Goal: Transaction & Acquisition: Purchase product/service

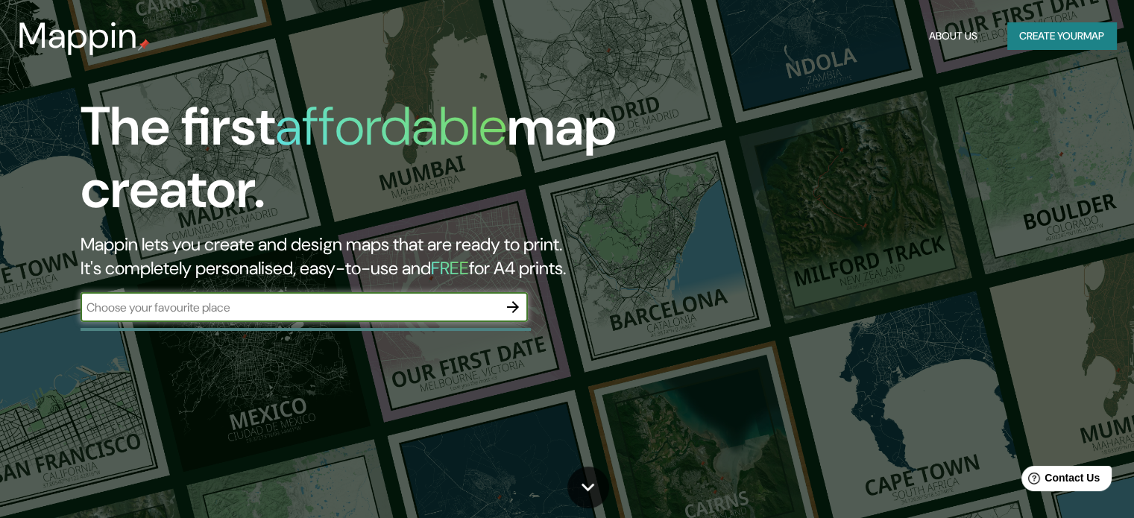
click at [1055, 42] on button "Create your map" at bounding box center [1061, 36] width 109 height 28
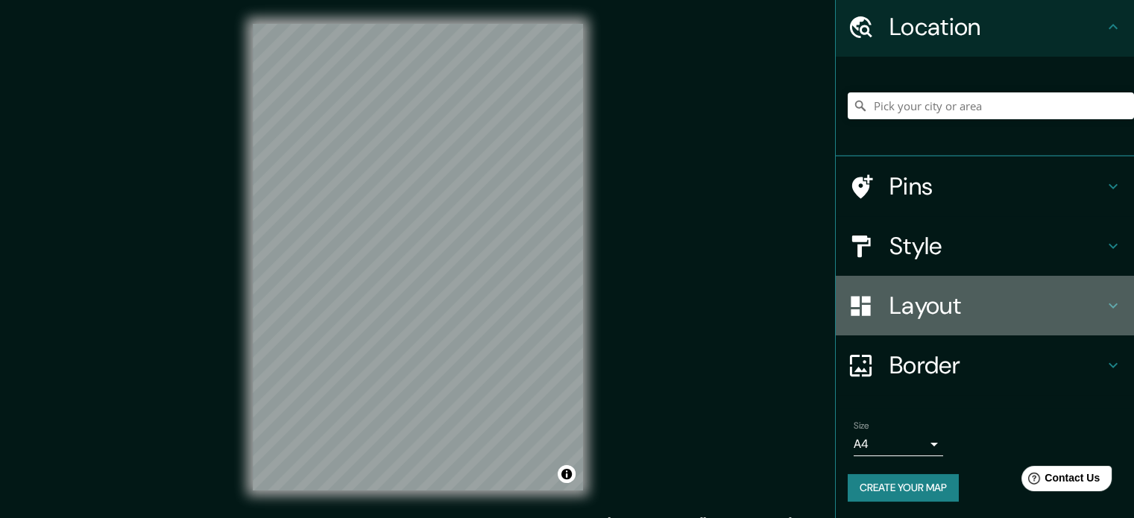
click at [987, 318] on h4 "Layout" at bounding box center [996, 306] width 215 height 30
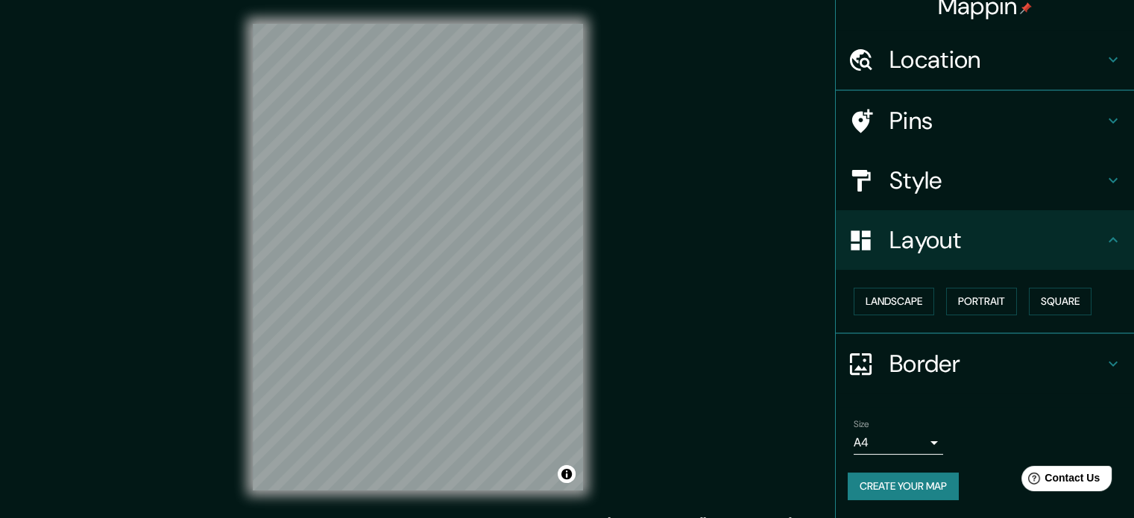
scroll to position [16, 0]
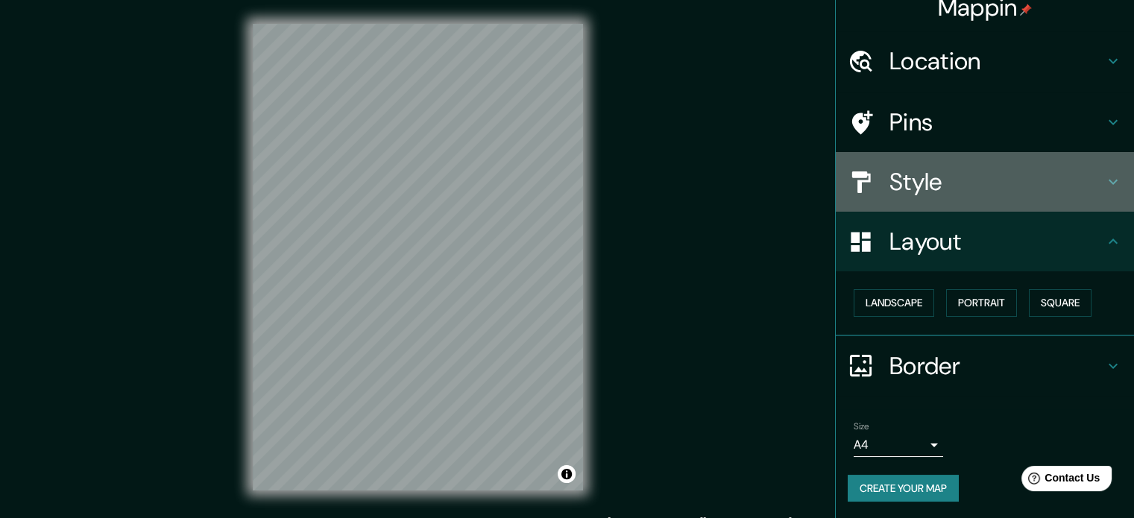
click at [993, 172] on h4 "Style" at bounding box center [996, 182] width 215 height 30
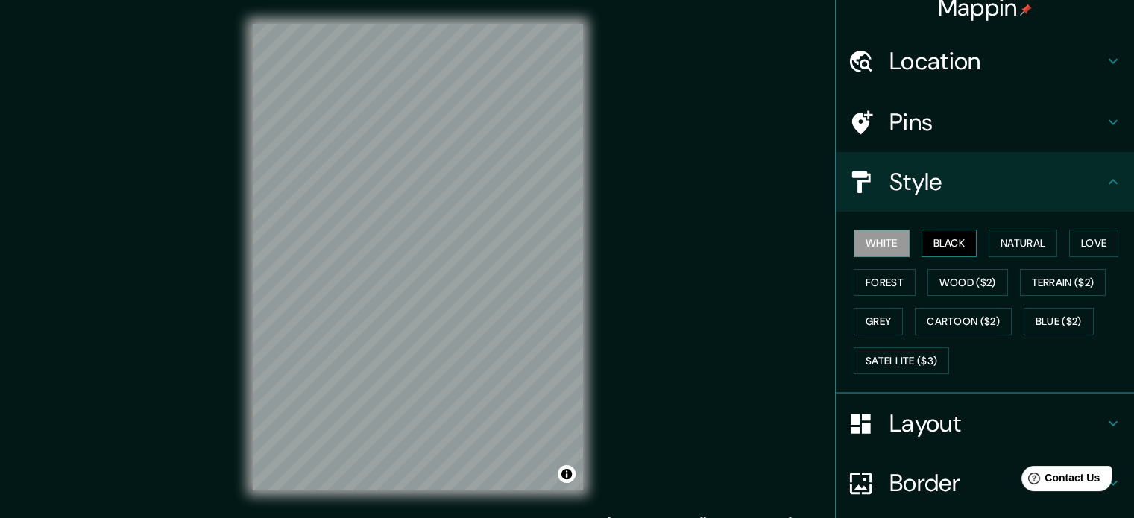
click at [946, 230] on button "Black" at bounding box center [949, 244] width 56 height 28
click at [1017, 237] on button "Natural" at bounding box center [1022, 244] width 69 height 28
click at [1069, 241] on button "Love" at bounding box center [1093, 244] width 49 height 28
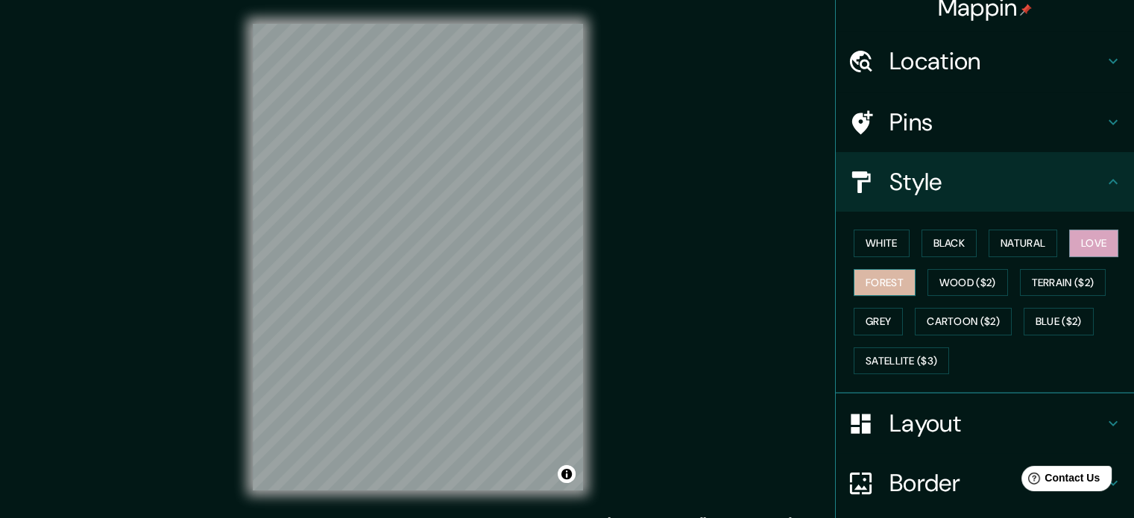
click at [870, 275] on button "Forest" at bounding box center [884, 283] width 62 height 28
click at [938, 284] on button "Wood ($2)" at bounding box center [967, 283] width 80 height 28
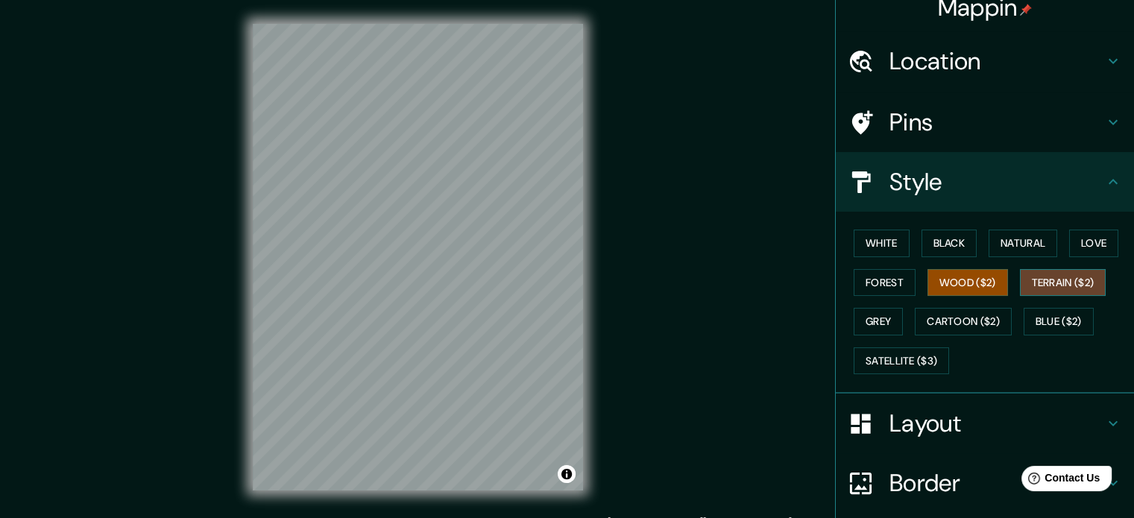
click at [1044, 285] on button "Terrain ($2)" at bounding box center [1062, 283] width 86 height 28
click at [1036, 319] on button "Blue ($2)" at bounding box center [1058, 322] width 70 height 28
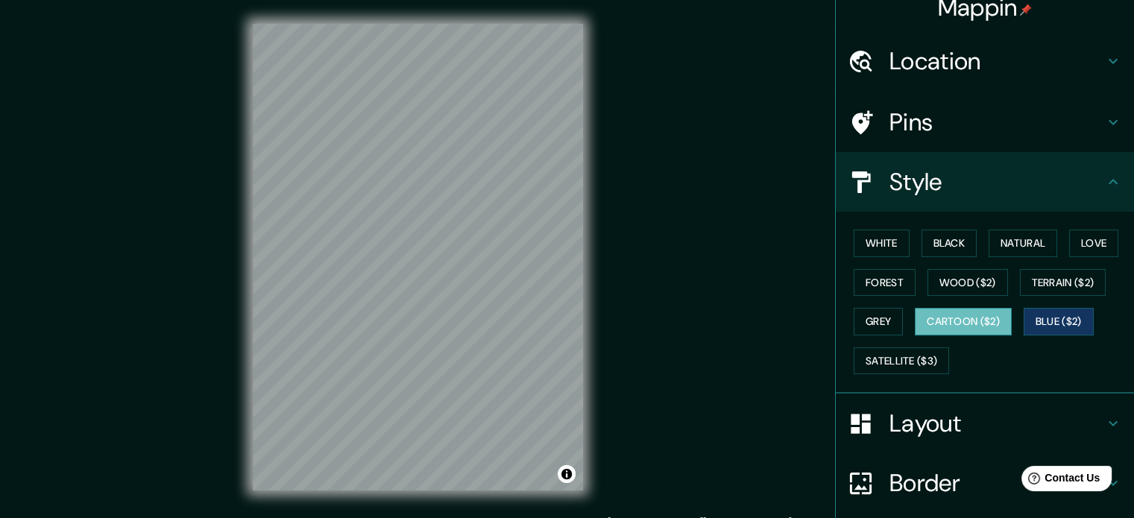
click at [961, 326] on button "Cartoon ($2)" at bounding box center [962, 322] width 97 height 28
click at [572, 473] on button "Toggle attribution" at bounding box center [566, 474] width 18 height 18
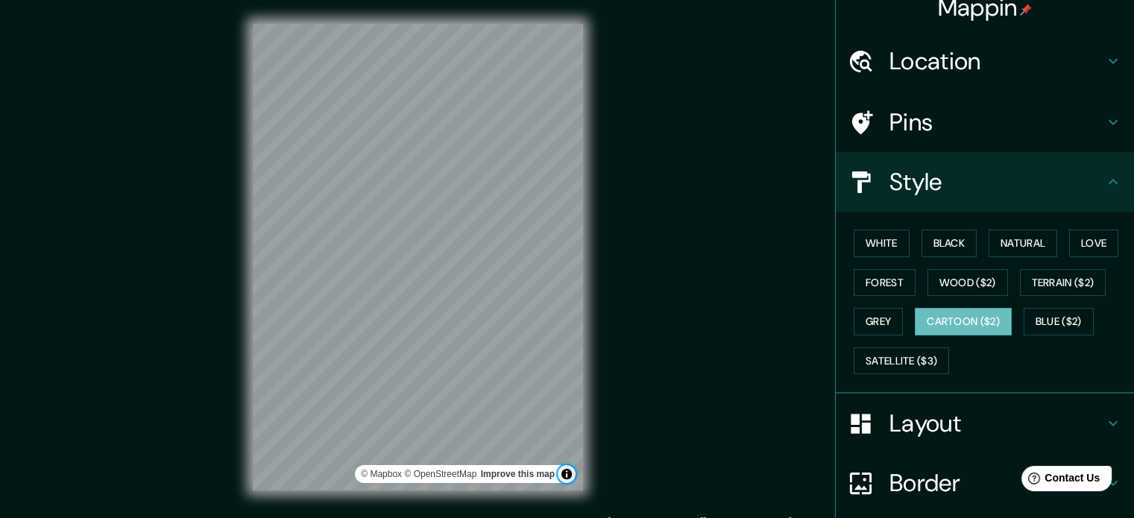
click at [572, 473] on button "Toggle attribution" at bounding box center [566, 474] width 18 height 18
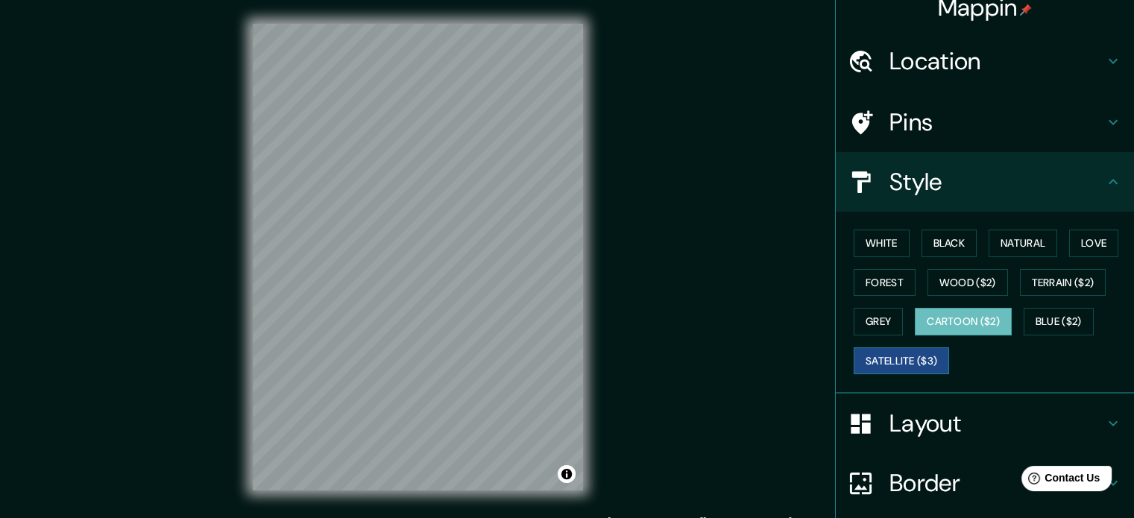
click at [904, 351] on button "Satellite ($3)" at bounding box center [900, 361] width 95 height 28
click at [868, 314] on button "Grey" at bounding box center [877, 322] width 49 height 28
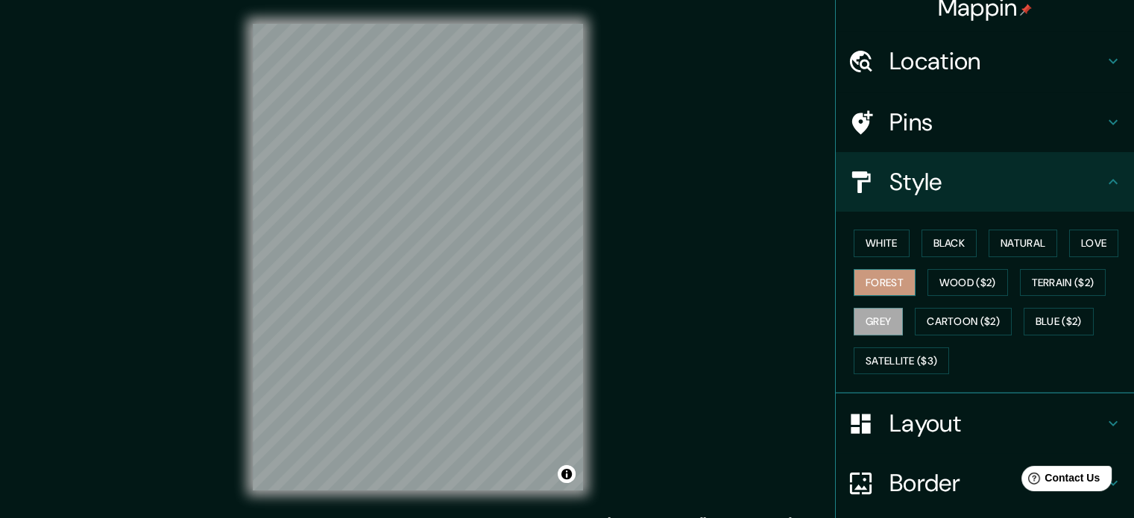
click at [858, 281] on button "Forest" at bounding box center [884, 283] width 62 height 28
click at [921, 235] on button "Black" at bounding box center [949, 244] width 56 height 28
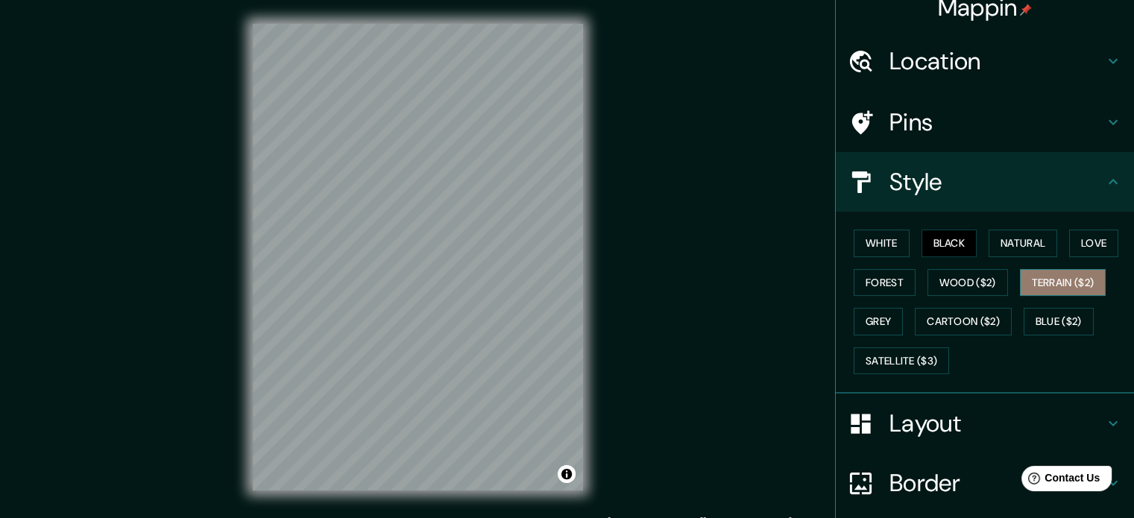
click at [1055, 282] on button "Terrain ($2)" at bounding box center [1062, 283] width 86 height 28
click at [921, 421] on h4 "Layout" at bounding box center [996, 423] width 215 height 30
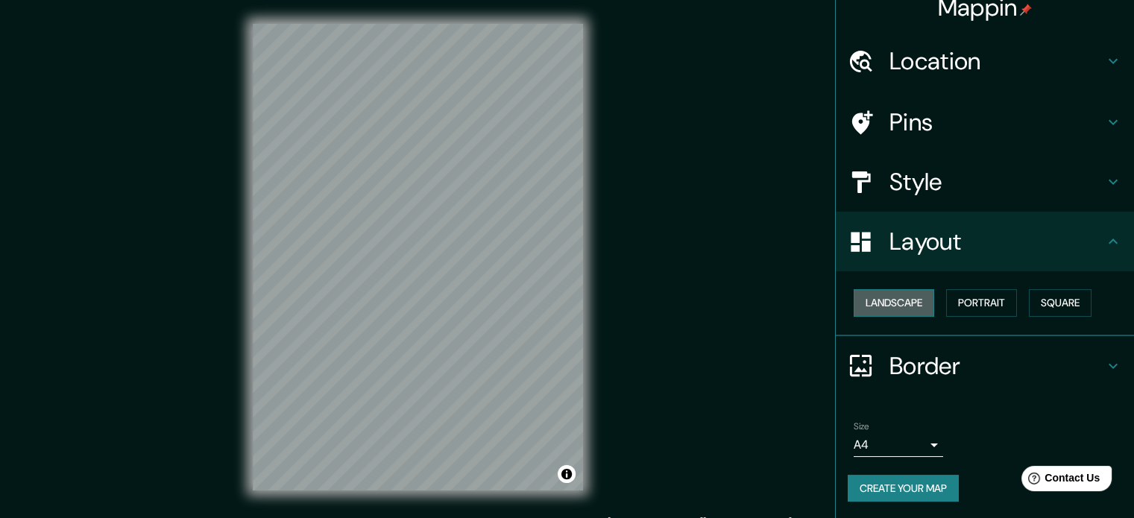
click at [876, 297] on button "Landscape" at bounding box center [893, 303] width 80 height 28
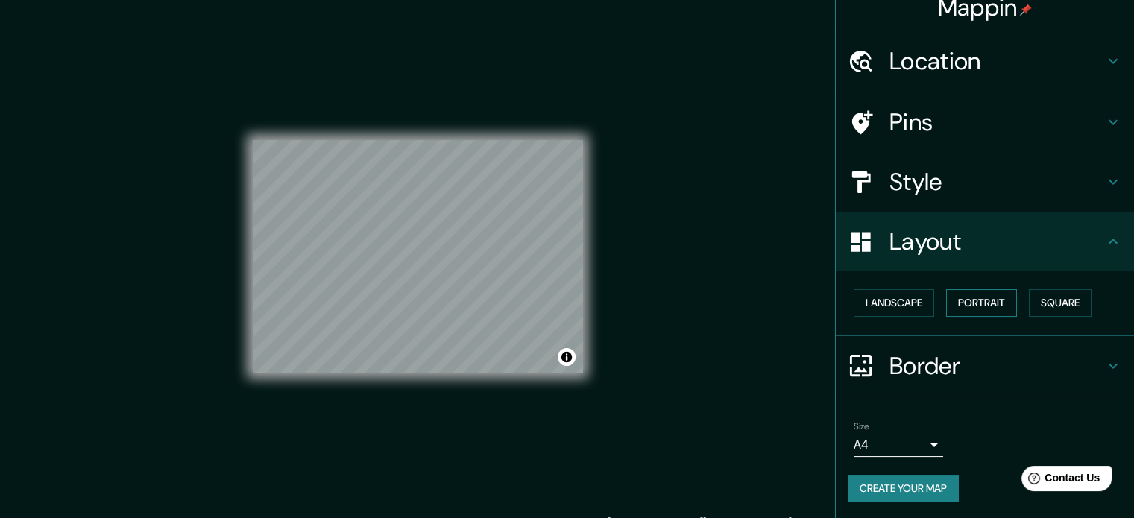
click at [987, 297] on button "Portrait" at bounding box center [981, 303] width 71 height 28
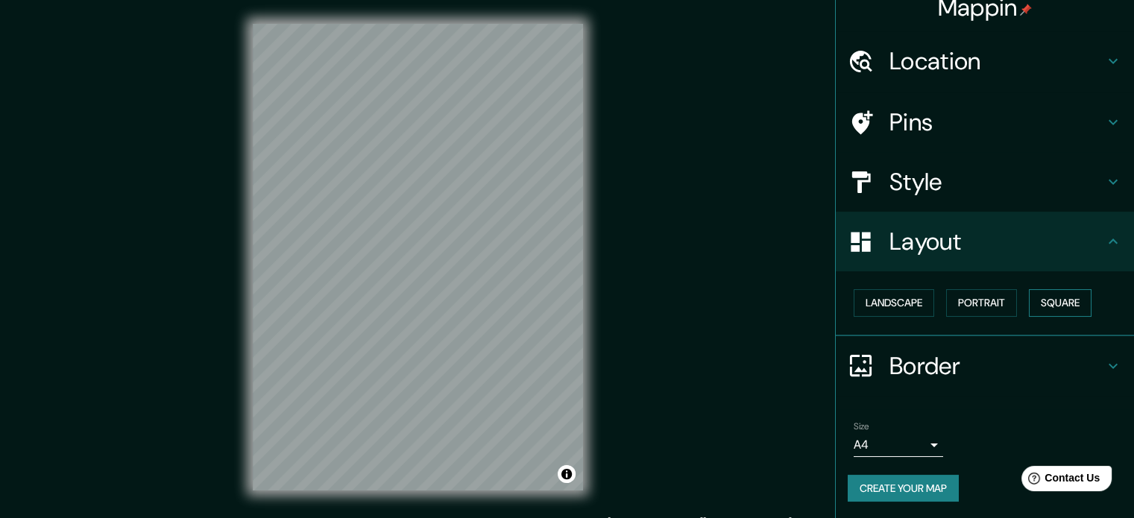
click at [1050, 297] on button "Square" at bounding box center [1059, 303] width 63 height 28
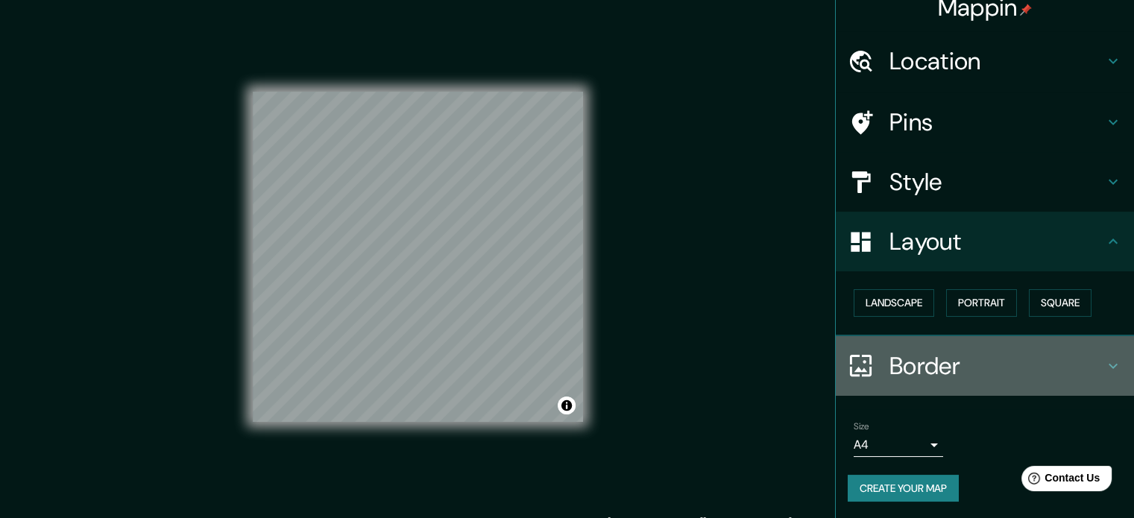
click at [923, 364] on h4 "Border" at bounding box center [996, 366] width 215 height 30
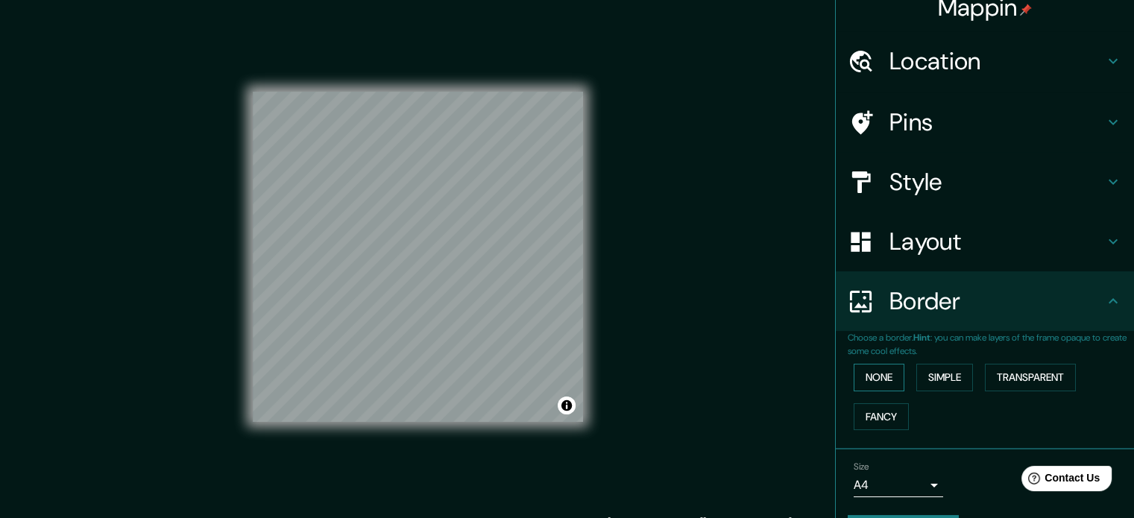
click at [874, 378] on button "None" at bounding box center [878, 378] width 51 height 28
click at [933, 375] on button "Simple" at bounding box center [944, 378] width 57 height 28
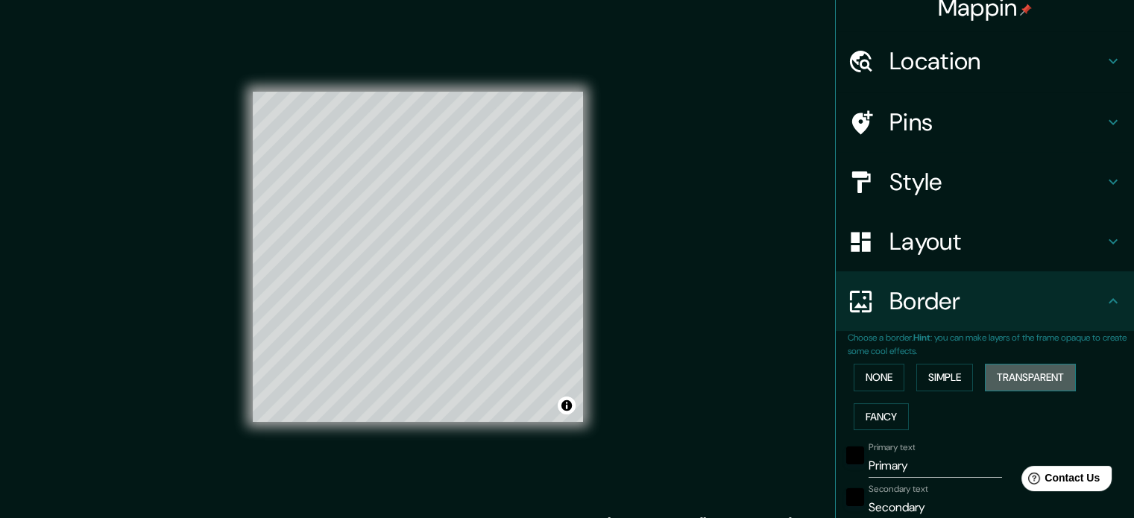
click at [1020, 381] on button "Transparent" at bounding box center [1029, 378] width 91 height 28
click at [876, 412] on button "Fancy" at bounding box center [880, 417] width 55 height 28
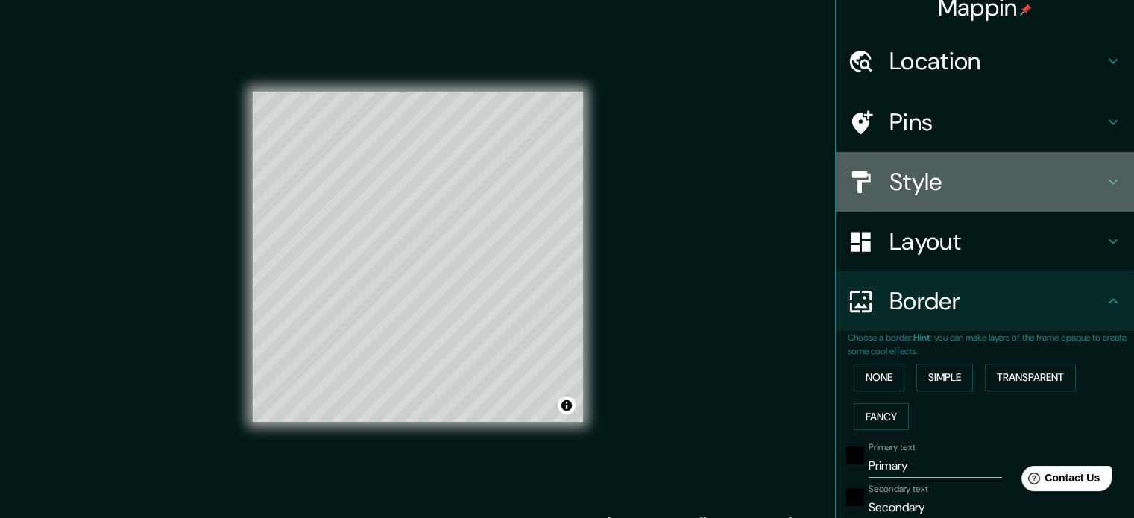
click at [951, 180] on h4 "Style" at bounding box center [996, 182] width 215 height 30
type input "177"
type input "35"
type input "18"
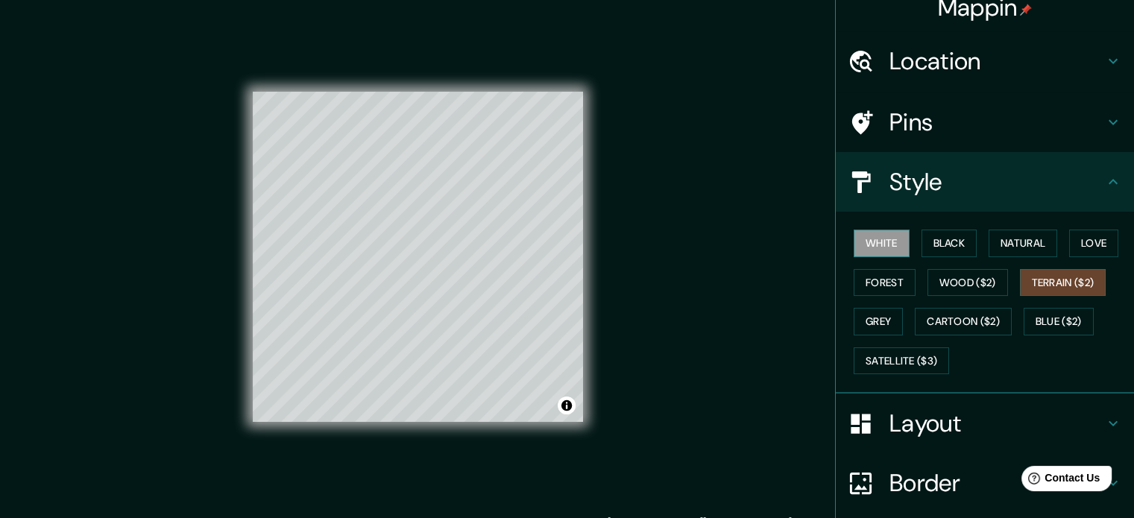
click at [867, 232] on button "White" at bounding box center [881, 244] width 56 height 28
click at [932, 242] on button "Black" at bounding box center [949, 244] width 56 height 28
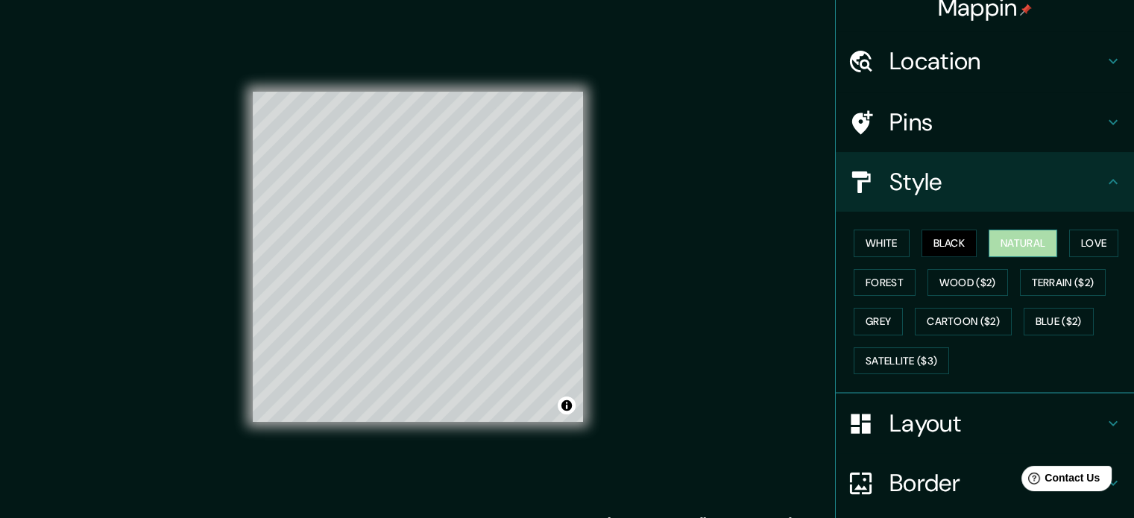
click at [1005, 241] on button "Natural" at bounding box center [1022, 244] width 69 height 28
click at [1077, 250] on button "Love" at bounding box center [1093, 244] width 49 height 28
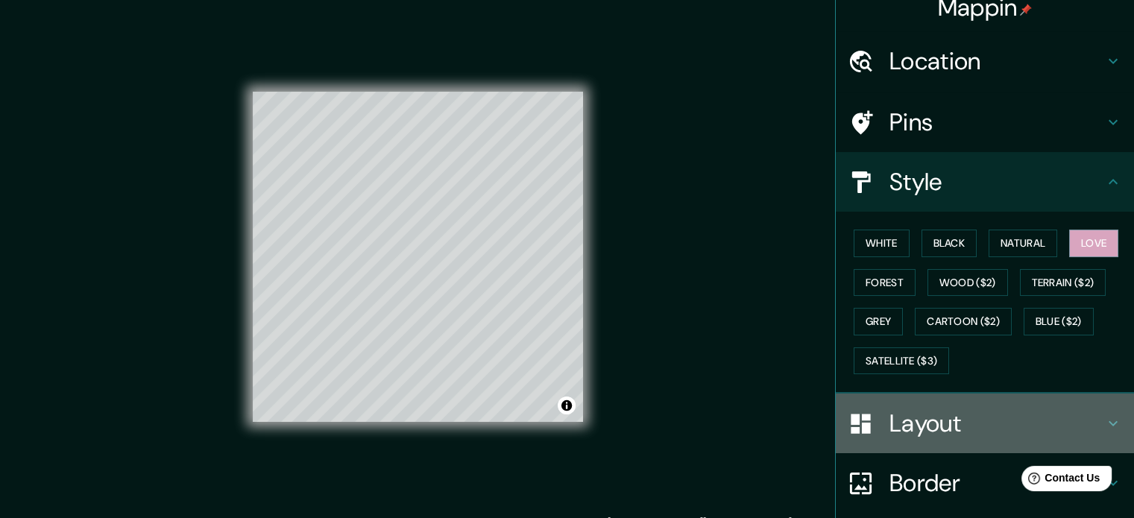
click at [949, 408] on h4 "Layout" at bounding box center [996, 423] width 215 height 30
type input "177"
type input "35"
type input "18"
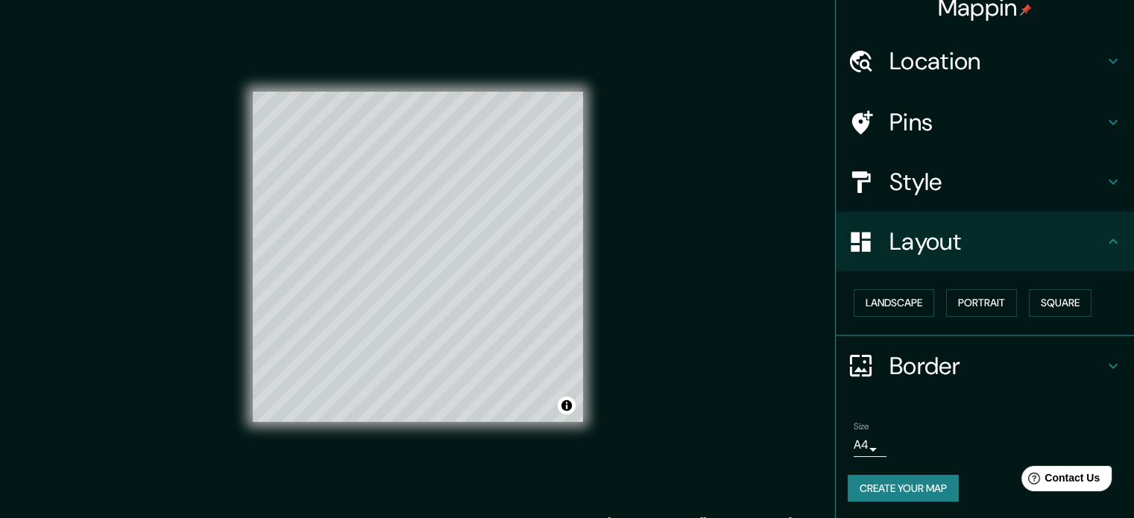
click at [954, 359] on h4 "Border" at bounding box center [996, 366] width 215 height 30
type input "177"
type input "35"
type input "18"
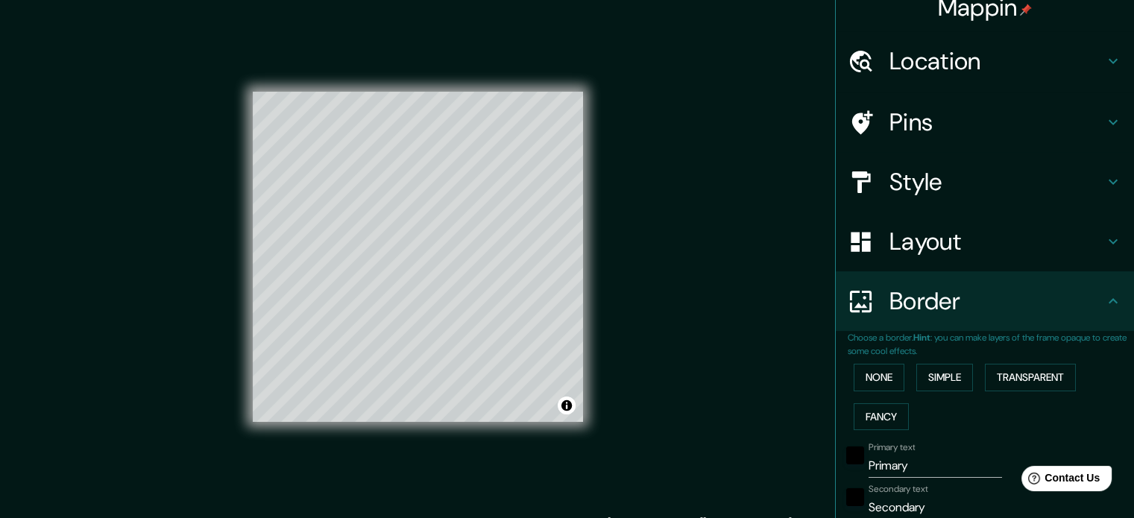
scroll to position [91, 0]
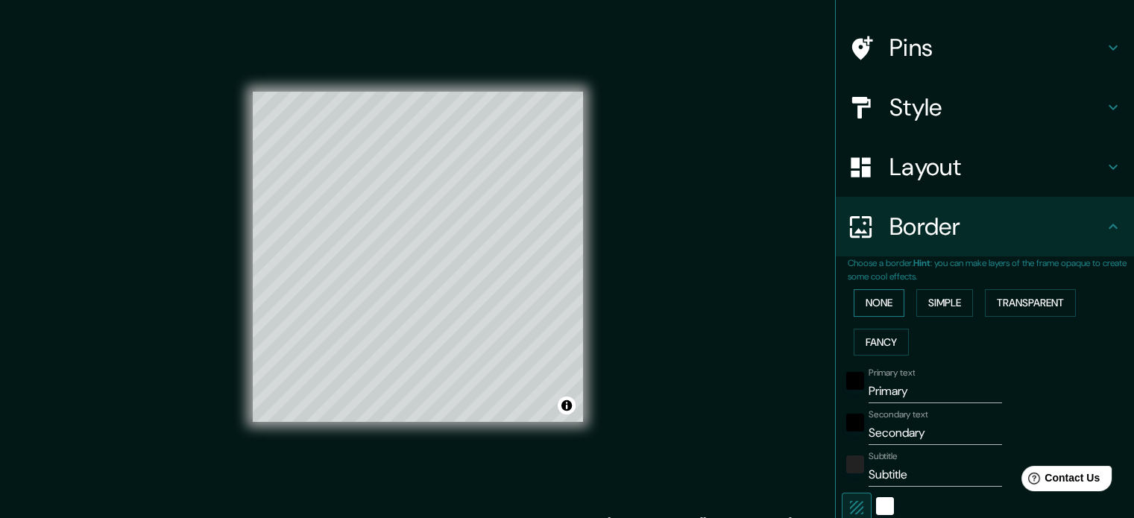
click at [871, 306] on button "None" at bounding box center [878, 303] width 51 height 28
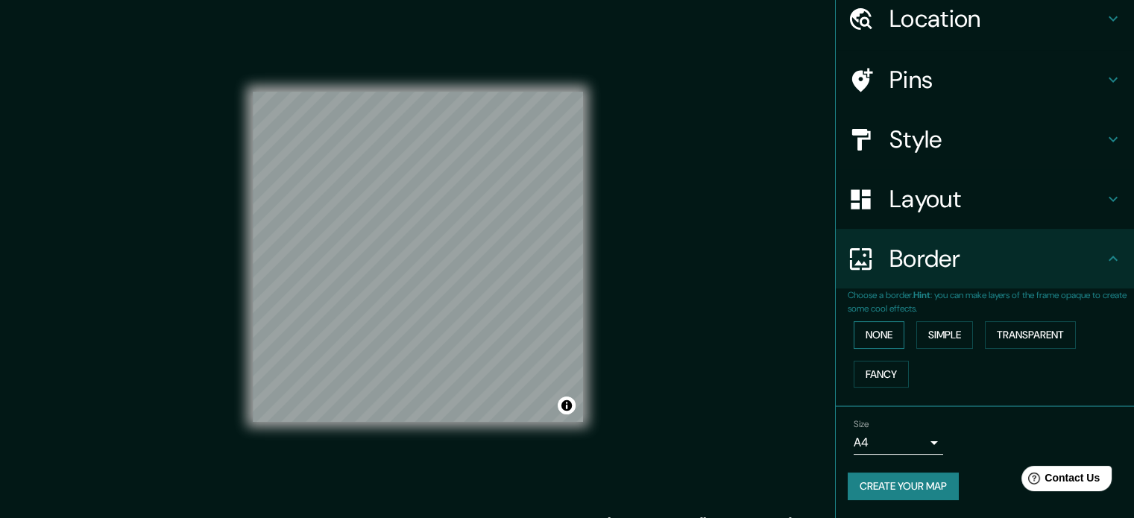
scroll to position [57, 0]
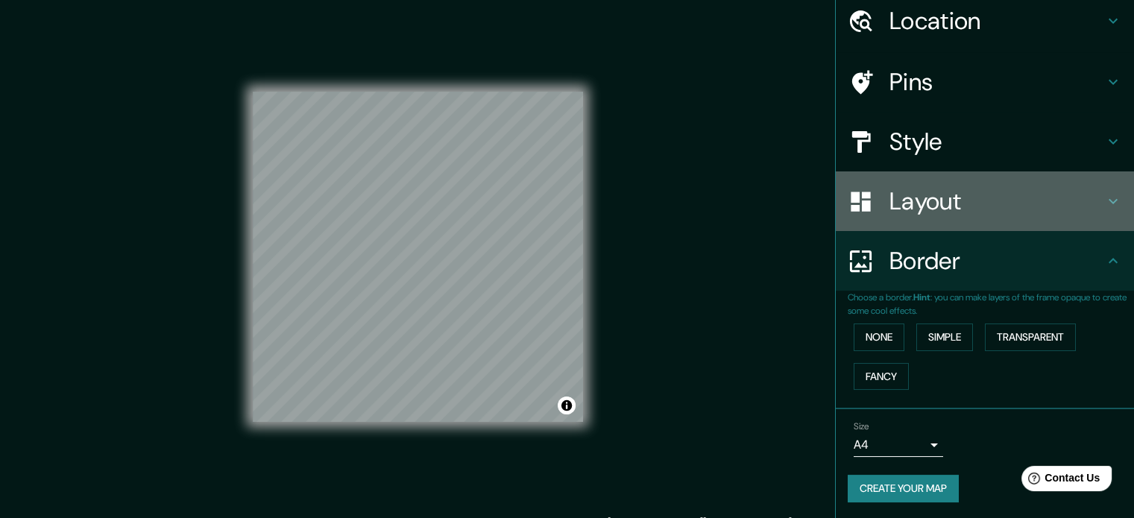
click at [929, 227] on div "Layout" at bounding box center [984, 201] width 298 height 60
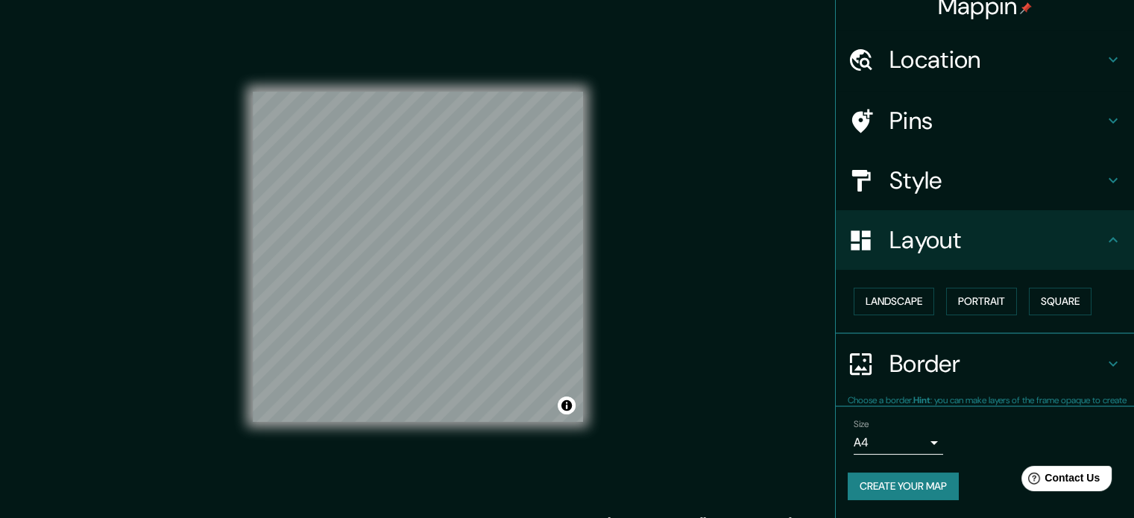
scroll to position [16, 0]
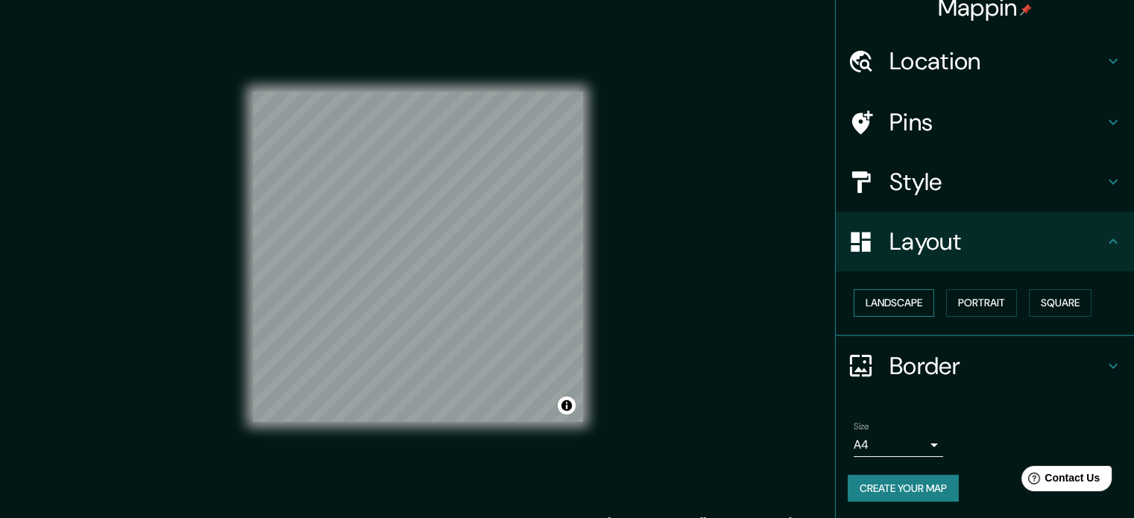
click at [913, 294] on button "Landscape" at bounding box center [893, 303] width 80 height 28
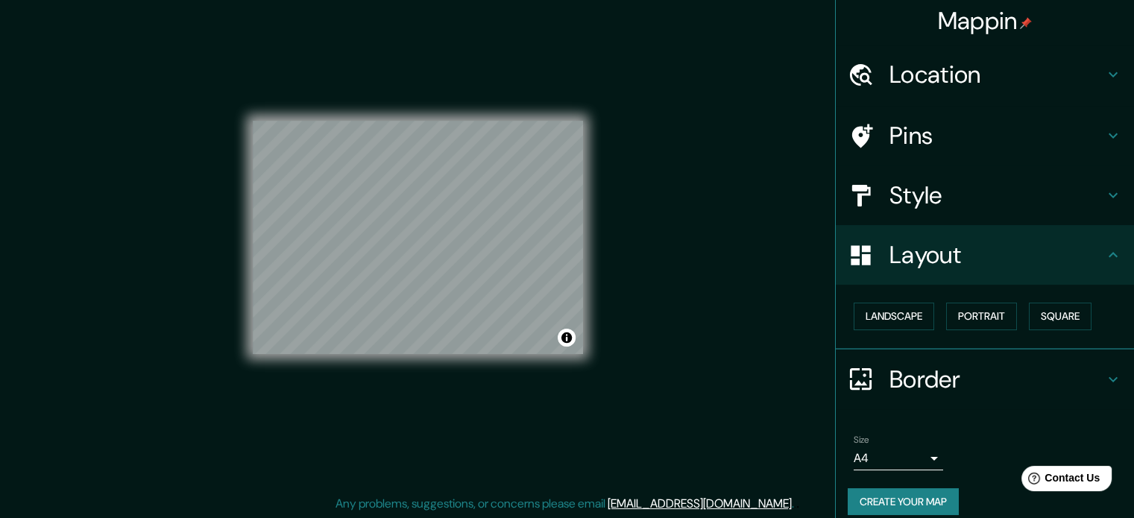
scroll to position [0, 0]
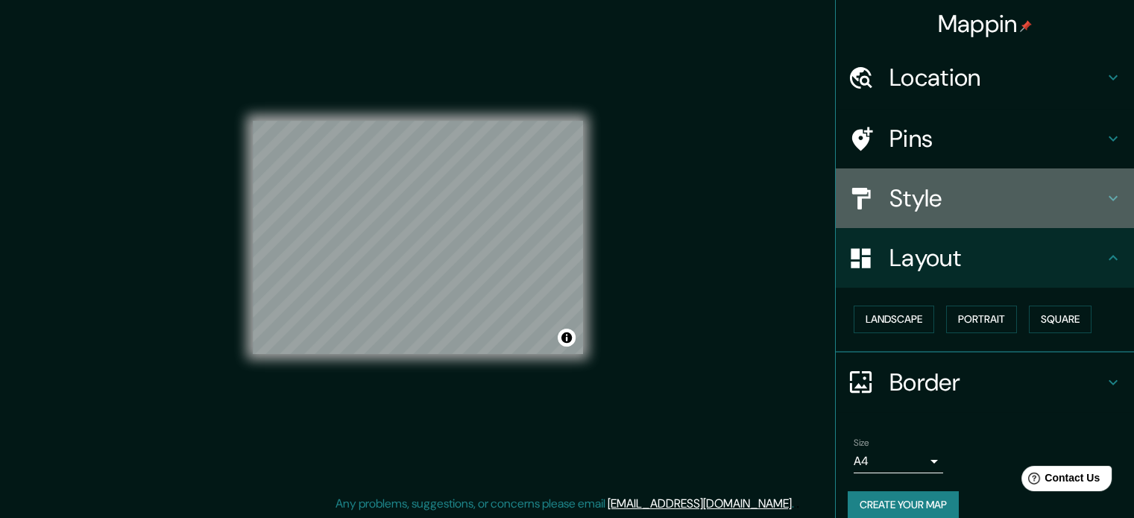
click at [957, 199] on h4 "Style" at bounding box center [996, 198] width 215 height 30
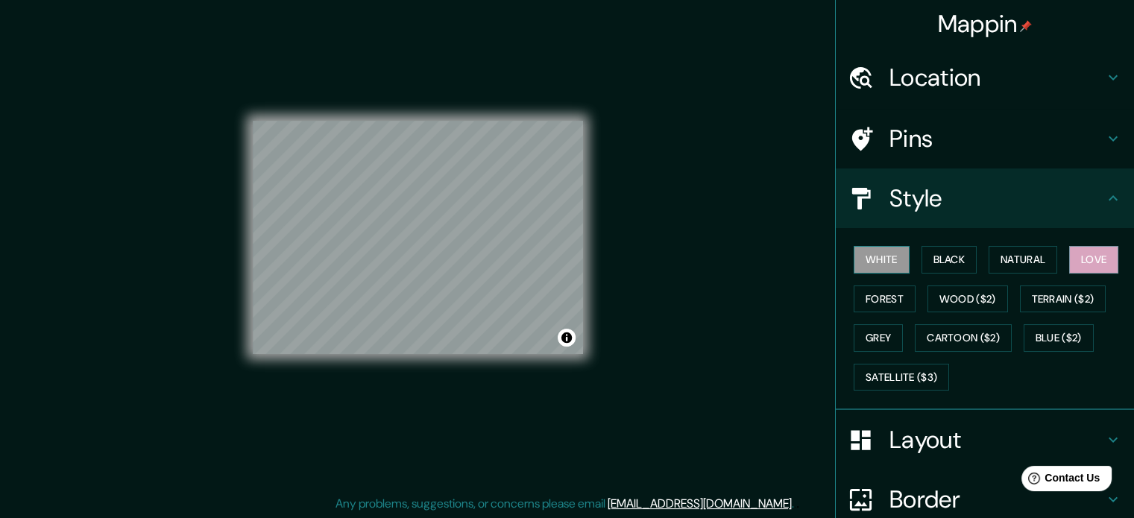
click at [883, 264] on button "White" at bounding box center [881, 260] width 56 height 28
click at [998, 262] on button "Natural" at bounding box center [1022, 260] width 69 height 28
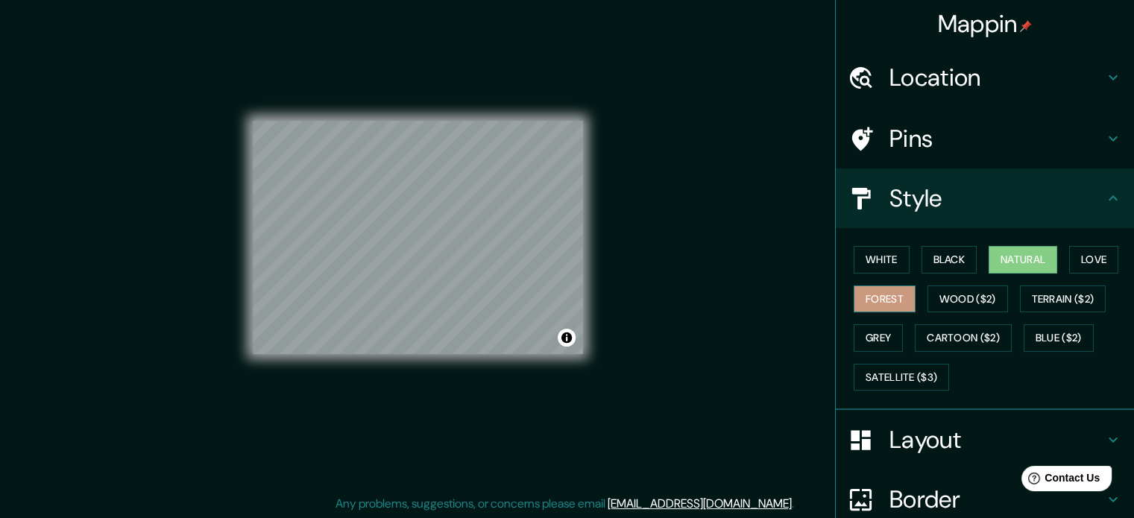
click at [870, 304] on button "Forest" at bounding box center [884, 299] width 62 height 28
click at [948, 303] on button "Wood ($2)" at bounding box center [967, 299] width 80 height 28
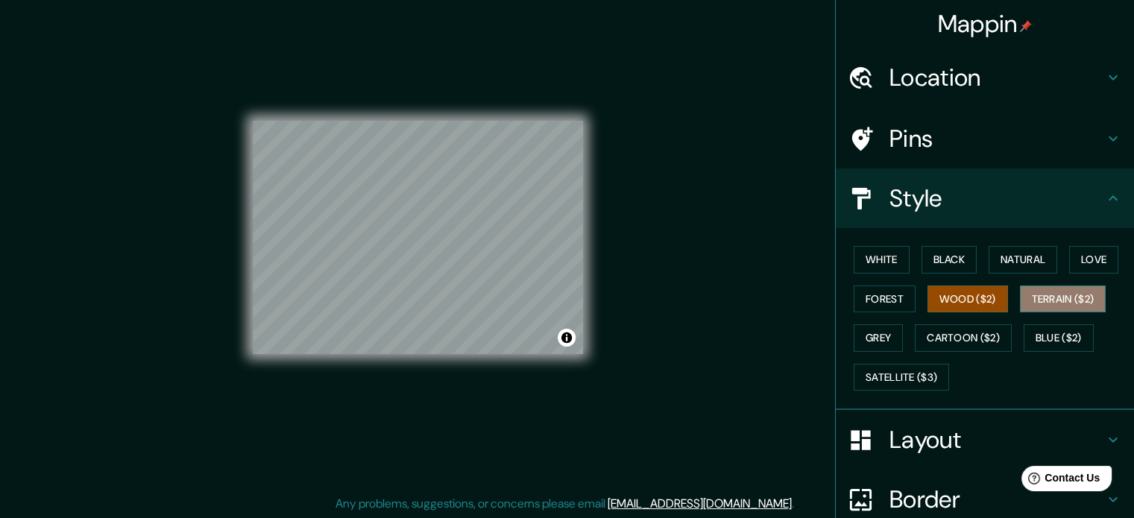
click at [1041, 303] on button "Terrain ($2)" at bounding box center [1062, 299] width 86 height 28
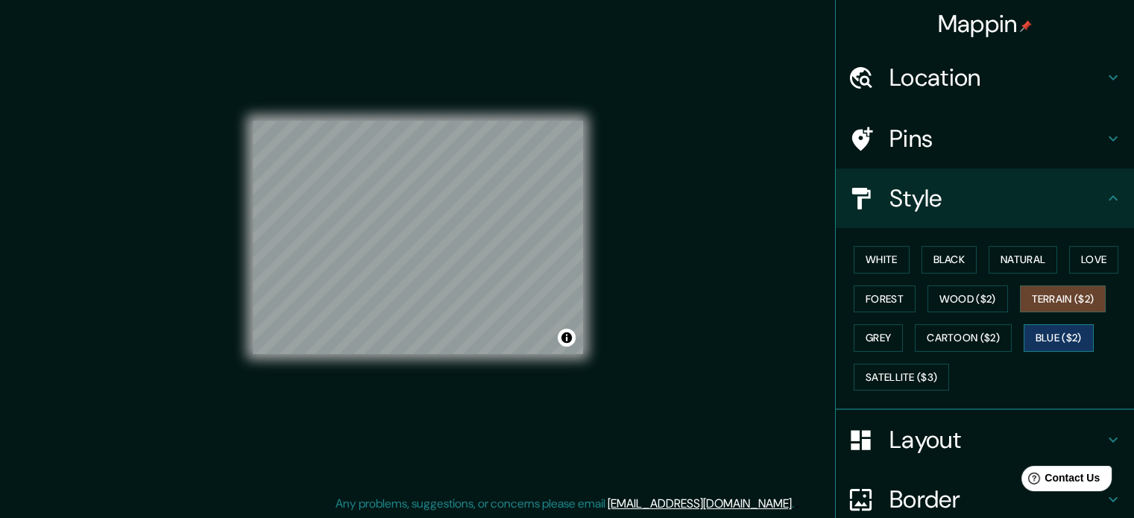
click at [1046, 338] on button "Blue ($2)" at bounding box center [1058, 338] width 70 height 28
click at [1079, 265] on button "Love" at bounding box center [1093, 260] width 49 height 28
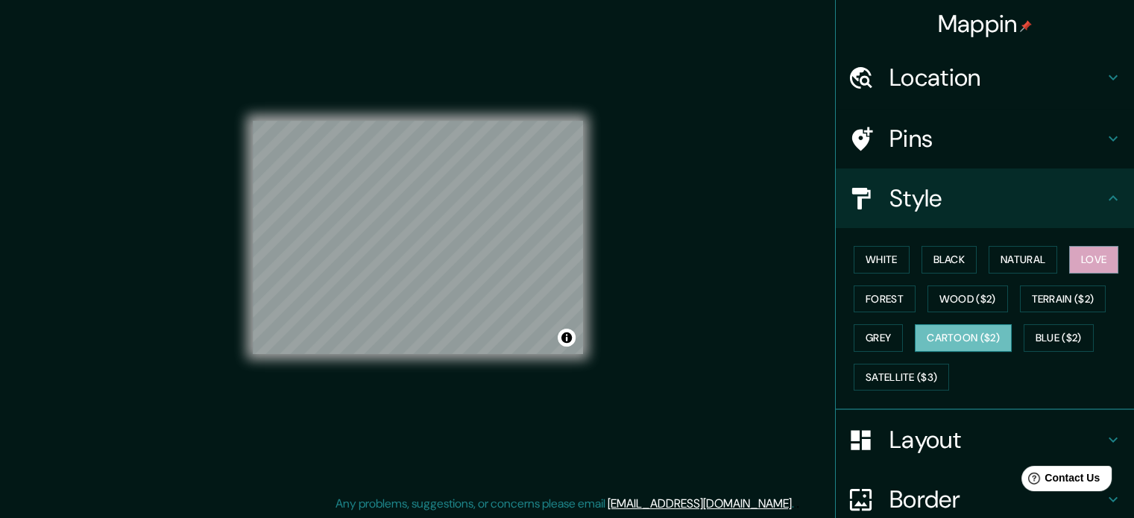
click at [955, 342] on button "Cartoon ($2)" at bounding box center [962, 338] width 97 height 28
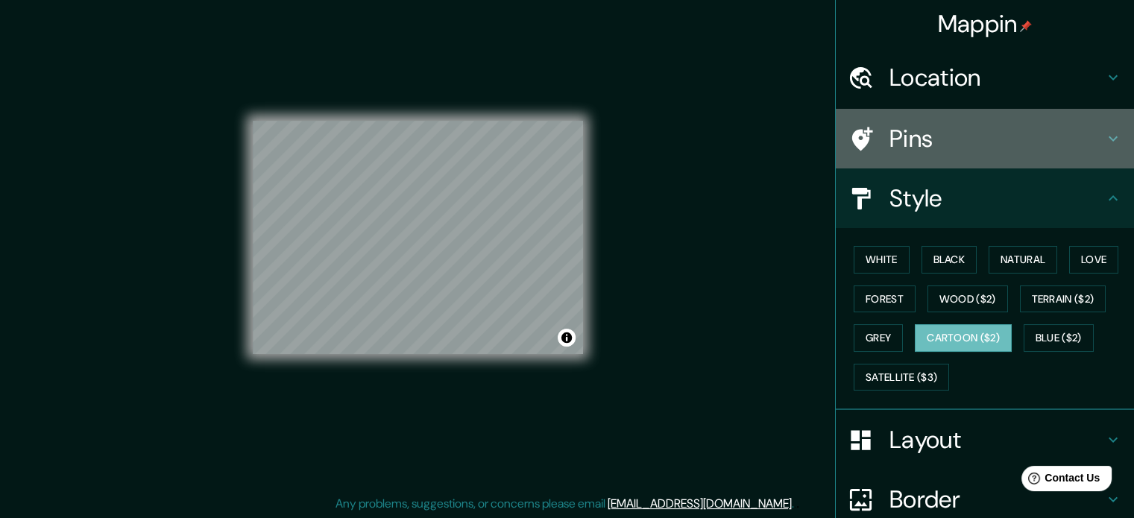
click at [933, 151] on h4 "Pins" at bounding box center [996, 139] width 215 height 30
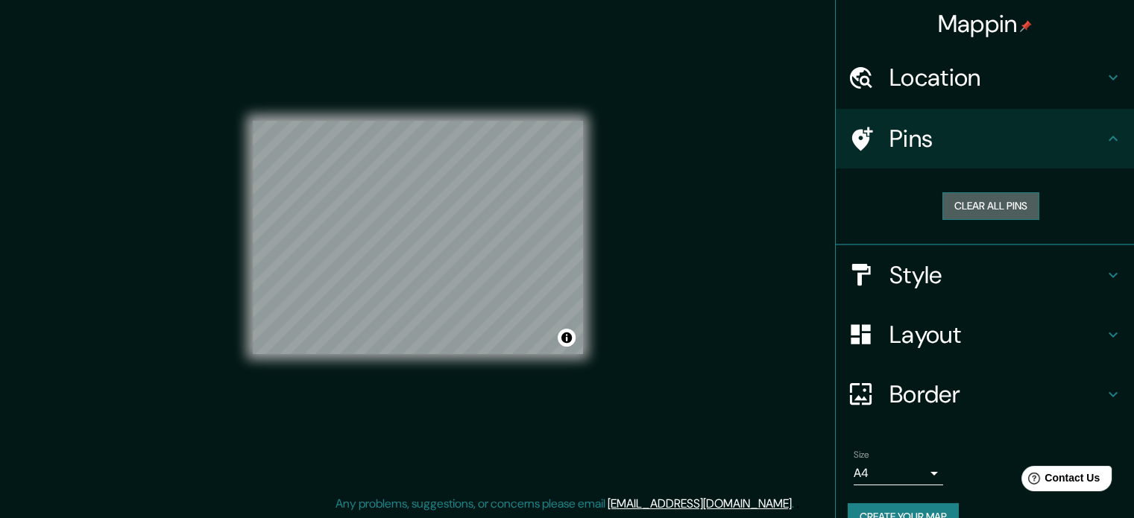
click at [956, 196] on button "Clear all pins" at bounding box center [990, 206] width 97 height 28
click at [984, 206] on button "Clear all pins" at bounding box center [990, 206] width 97 height 28
click at [990, 200] on button "Clear all pins" at bounding box center [990, 206] width 97 height 28
click at [898, 146] on h4 "Pins" at bounding box center [996, 139] width 215 height 30
click at [1109, 136] on icon at bounding box center [1113, 139] width 18 height 18
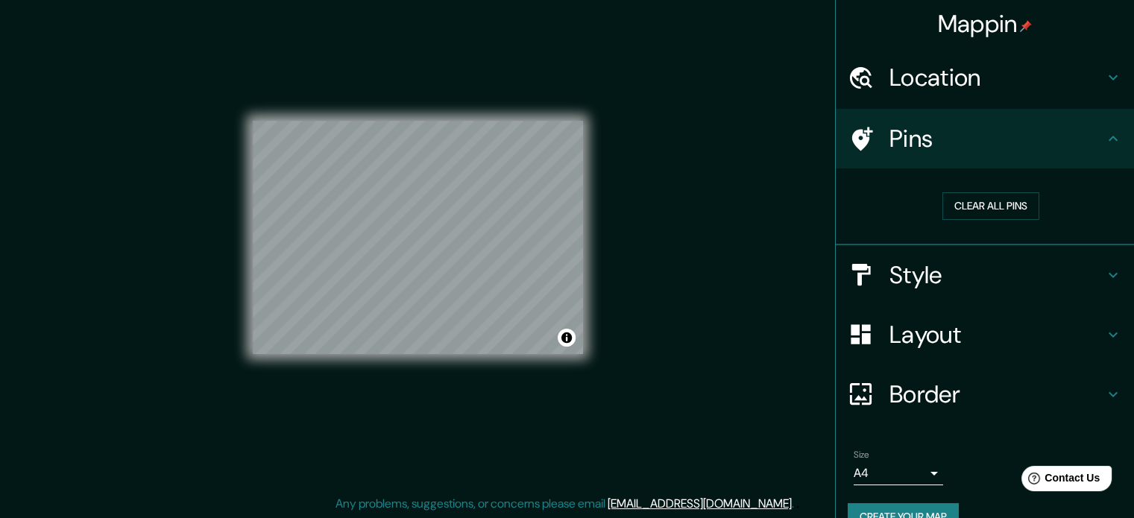
click at [1104, 139] on icon at bounding box center [1113, 139] width 18 height 18
click at [1104, 141] on icon at bounding box center [1113, 139] width 18 height 18
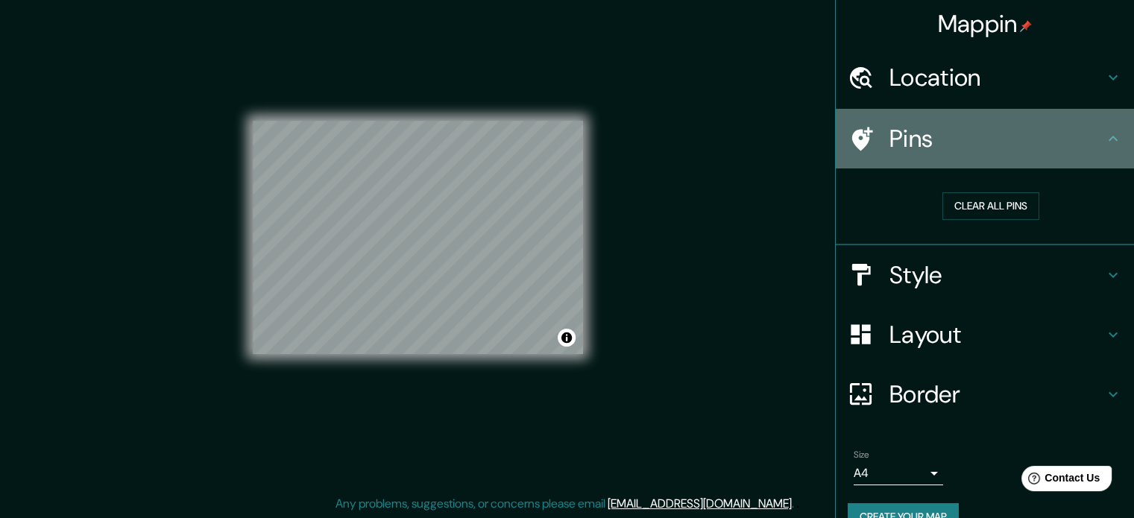
click at [847, 150] on icon at bounding box center [860, 139] width 26 height 26
click at [847, 148] on icon at bounding box center [860, 139] width 26 height 26
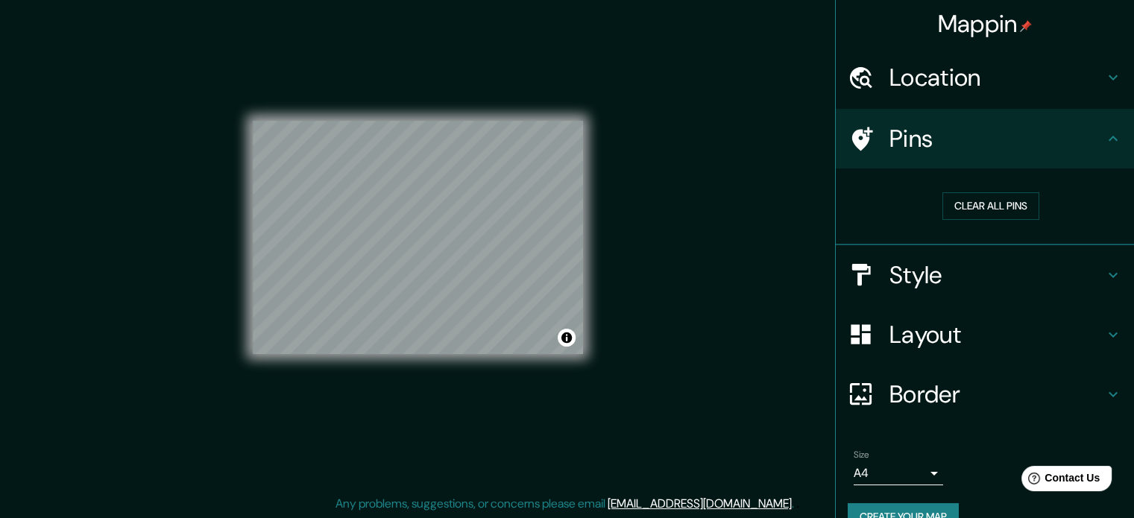
click at [847, 148] on icon at bounding box center [860, 139] width 26 height 26
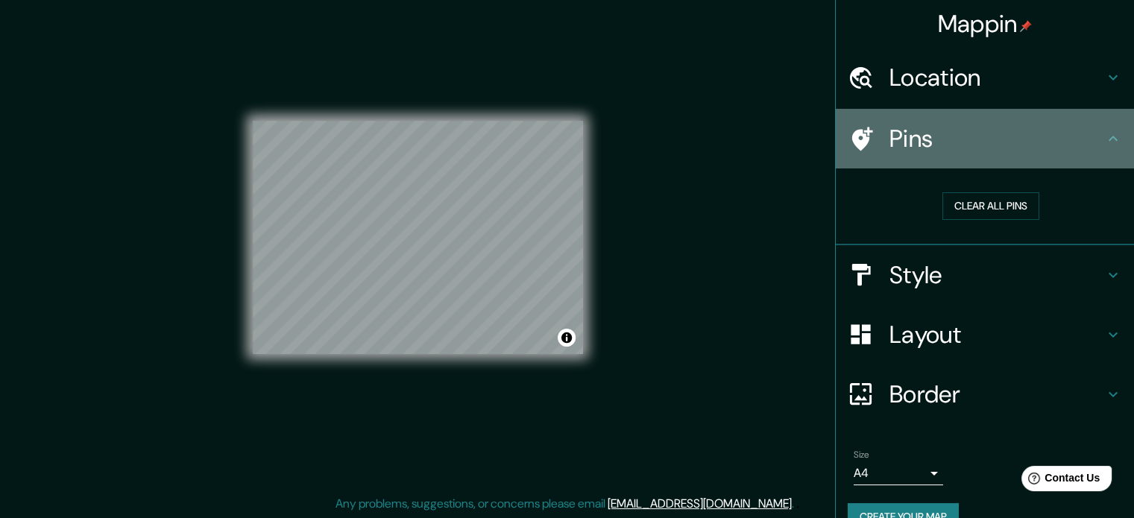
click at [847, 148] on icon at bounding box center [860, 139] width 26 height 26
drag, startPoint x: 841, startPoint y: 148, endPoint x: 627, endPoint y: 324, distance: 276.9
click at [847, 148] on icon at bounding box center [860, 139] width 26 height 26
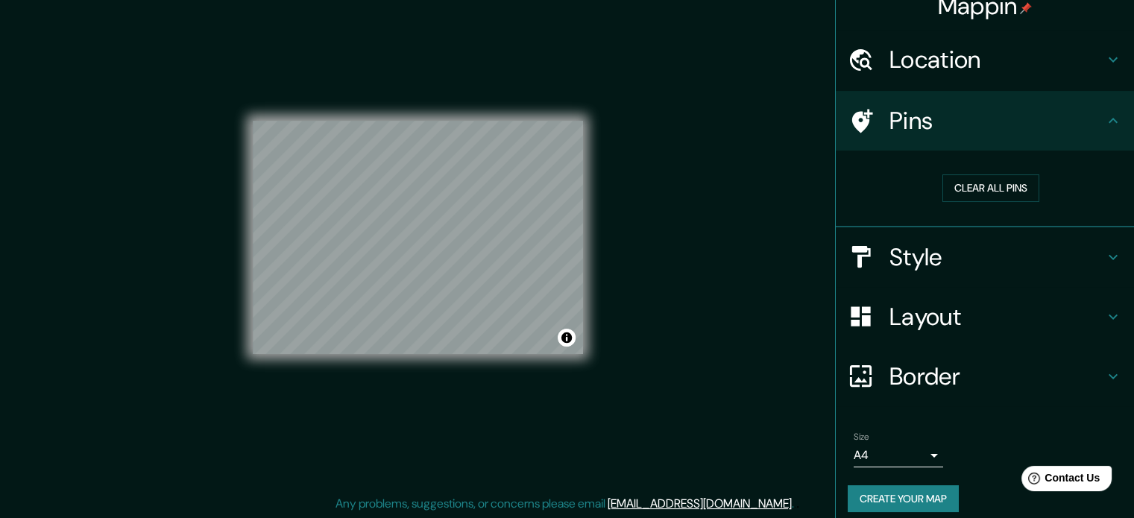
scroll to position [28, 0]
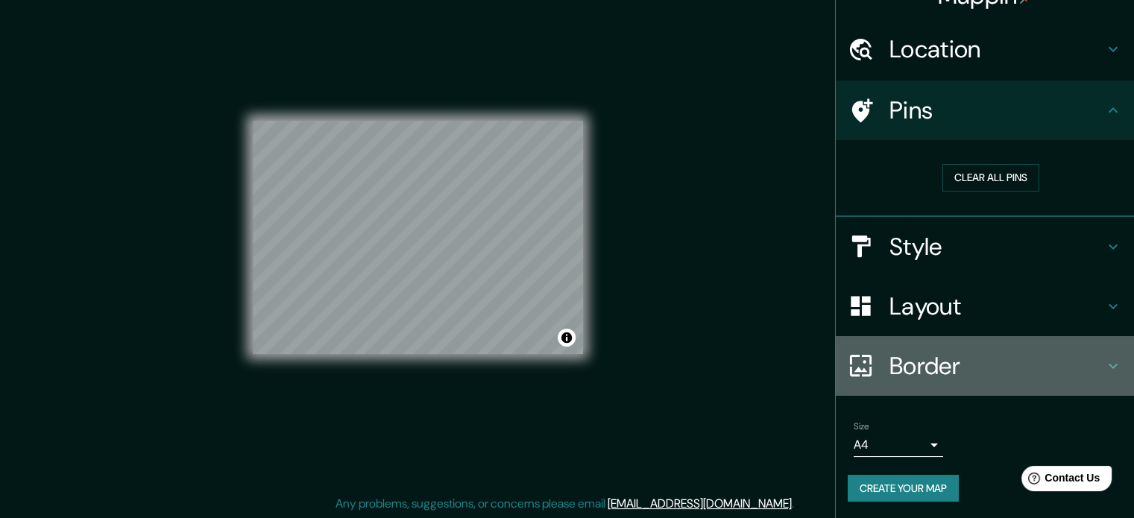
click at [1104, 364] on icon at bounding box center [1113, 366] width 18 height 18
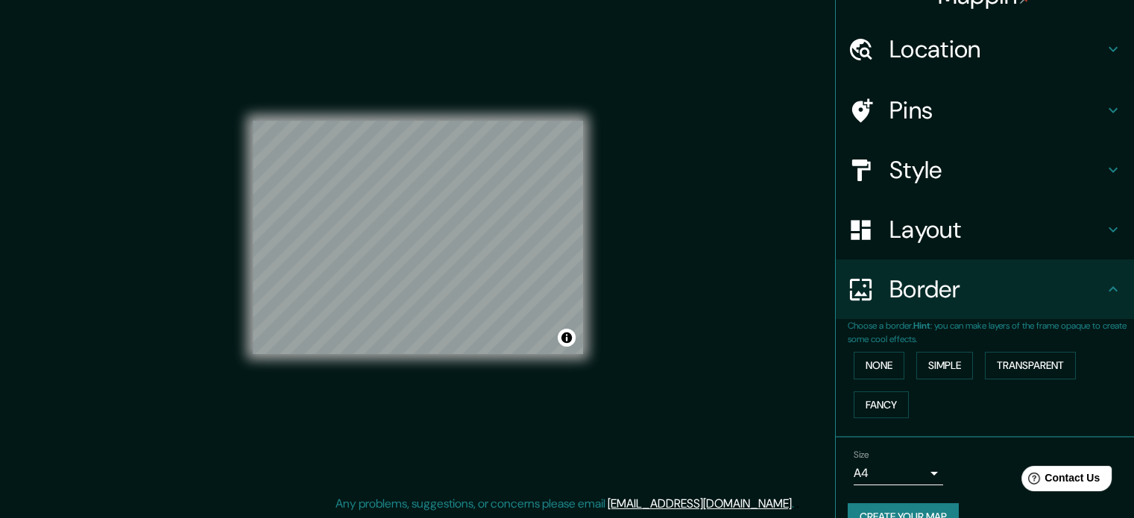
click at [1109, 291] on icon at bounding box center [1113, 289] width 18 height 18
click at [1055, 282] on h4 "Border" at bounding box center [996, 289] width 215 height 30
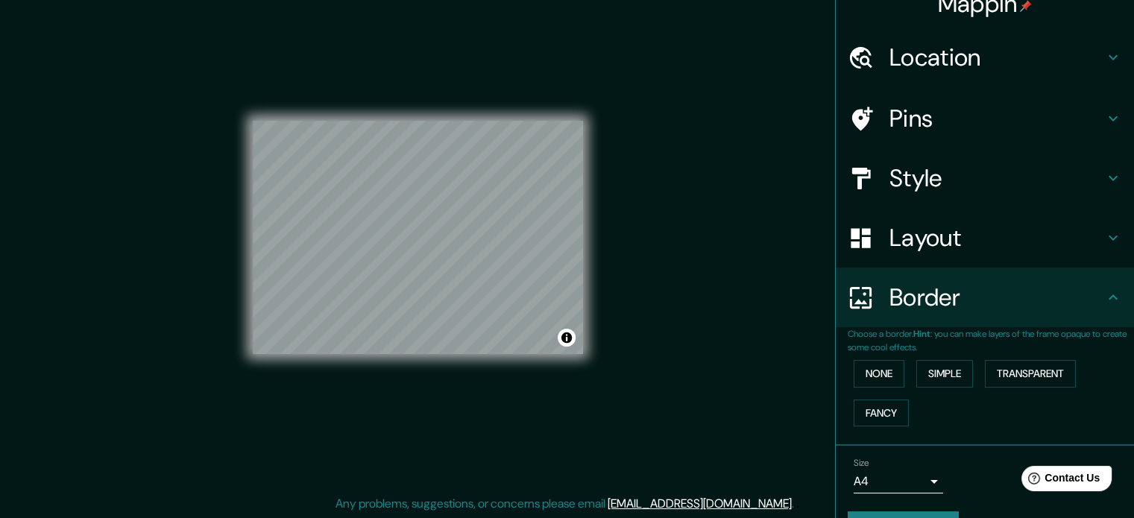
scroll to position [0, 0]
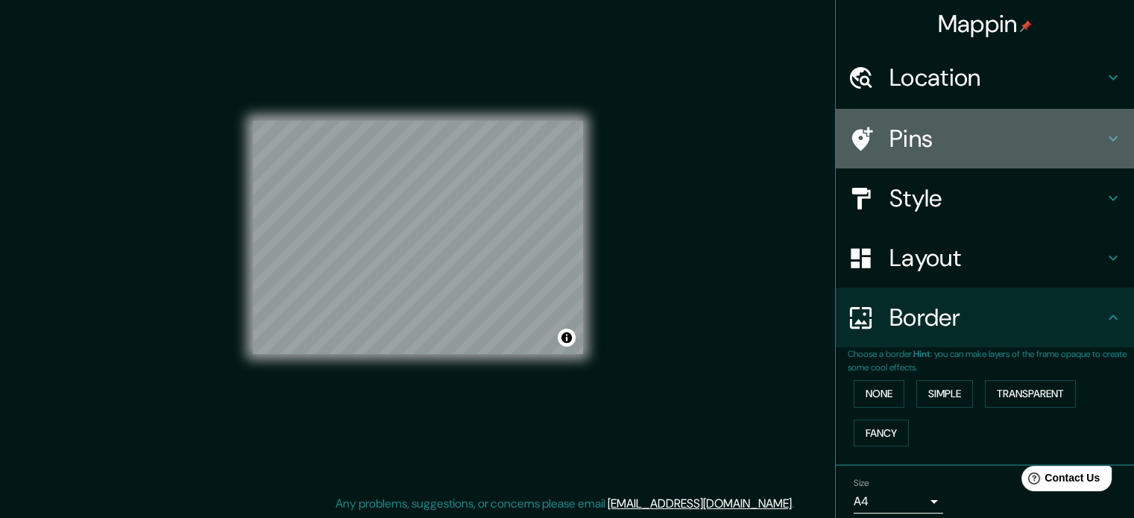
click at [847, 145] on icon at bounding box center [860, 139] width 26 height 26
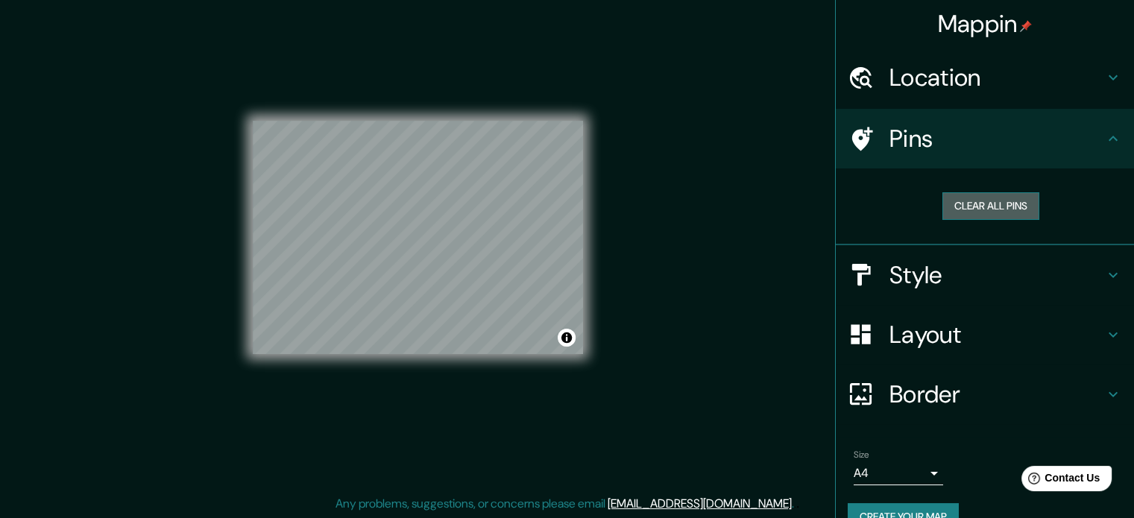
click at [967, 202] on button "Clear all pins" at bounding box center [990, 206] width 97 height 28
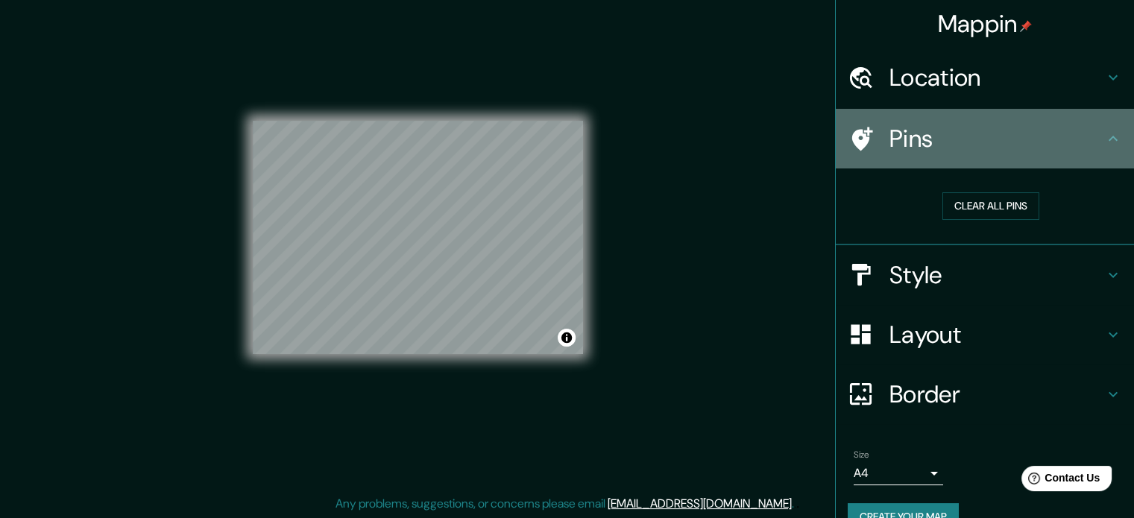
click at [1104, 142] on icon at bounding box center [1113, 139] width 18 height 18
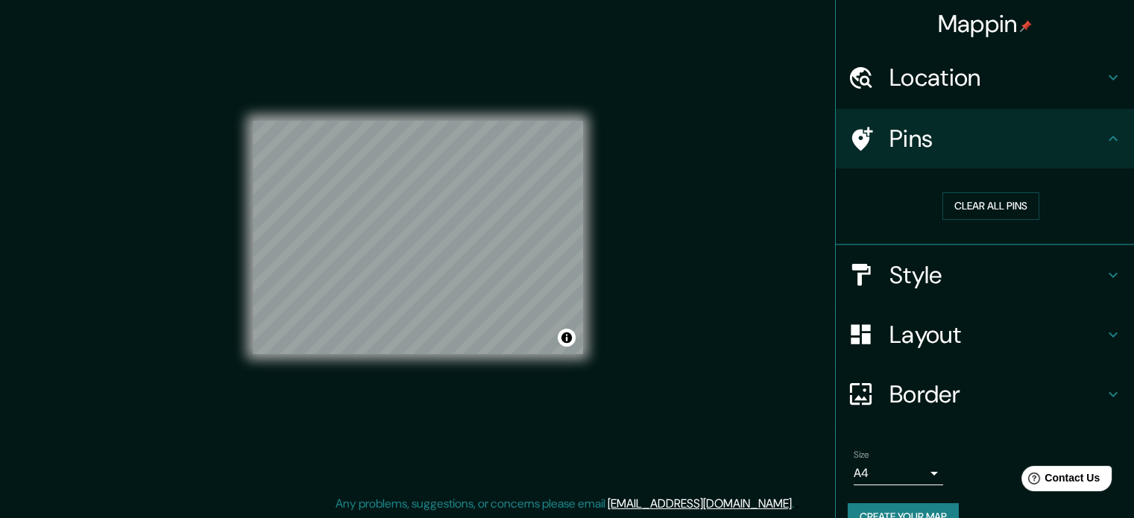
click at [908, 141] on h4 "Pins" at bounding box center [996, 139] width 215 height 30
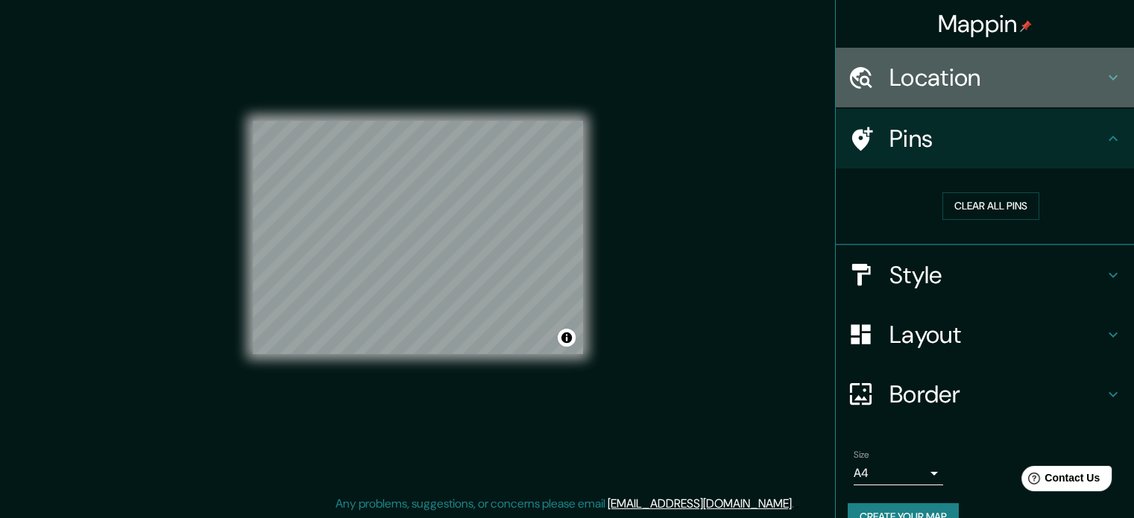
click at [979, 77] on h4 "Location" at bounding box center [996, 78] width 215 height 30
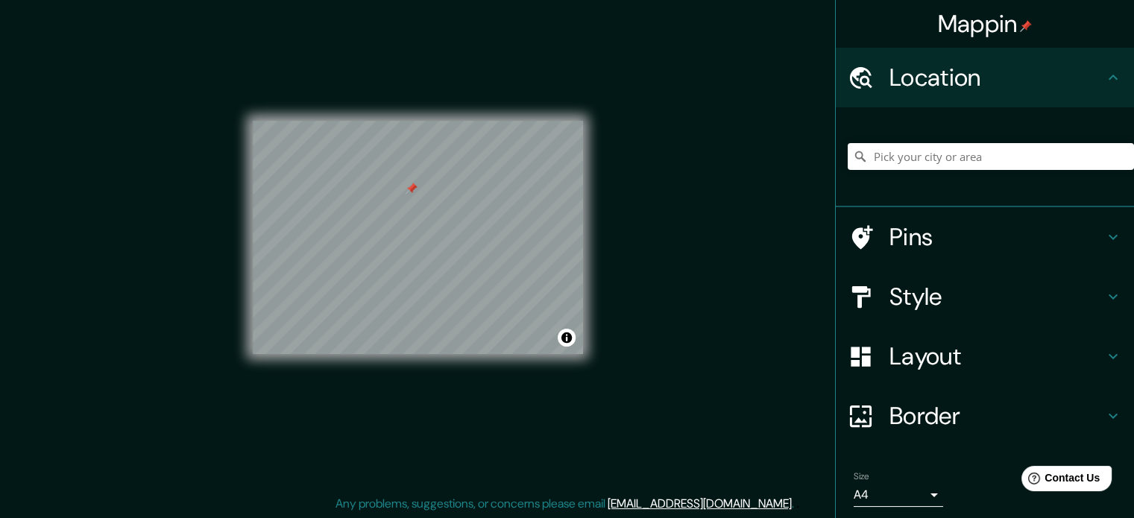
click at [859, 226] on icon at bounding box center [860, 237] width 26 height 26
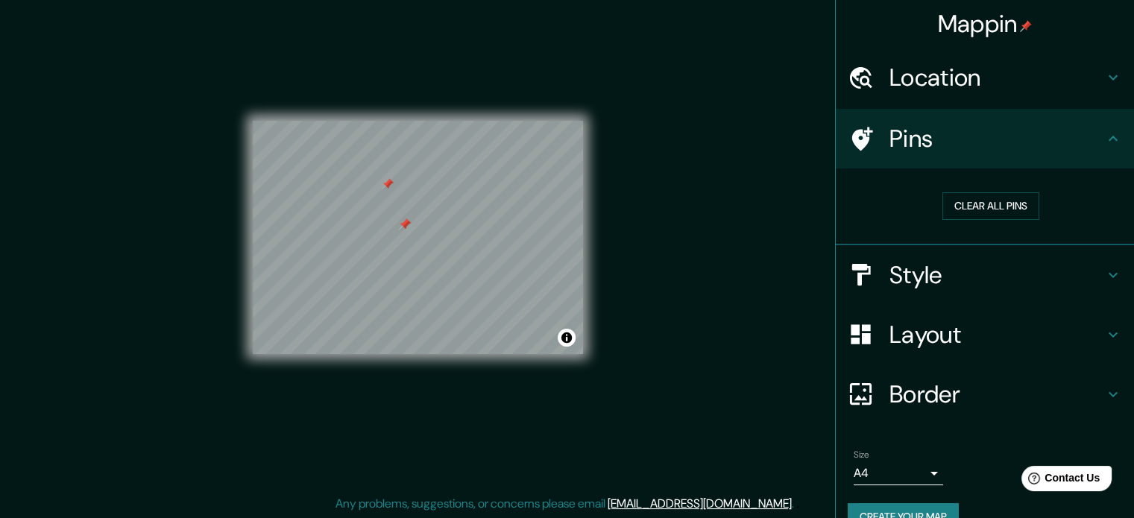
click at [389, 185] on div at bounding box center [388, 184] width 12 height 12
click at [382, 186] on div at bounding box center [377, 189] width 12 height 12
drag, startPoint x: 377, startPoint y: 186, endPoint x: 385, endPoint y: 202, distance: 17.3
click at [385, 202] on div at bounding box center [383, 202] width 12 height 12
click at [385, 200] on div at bounding box center [385, 204] width 12 height 12
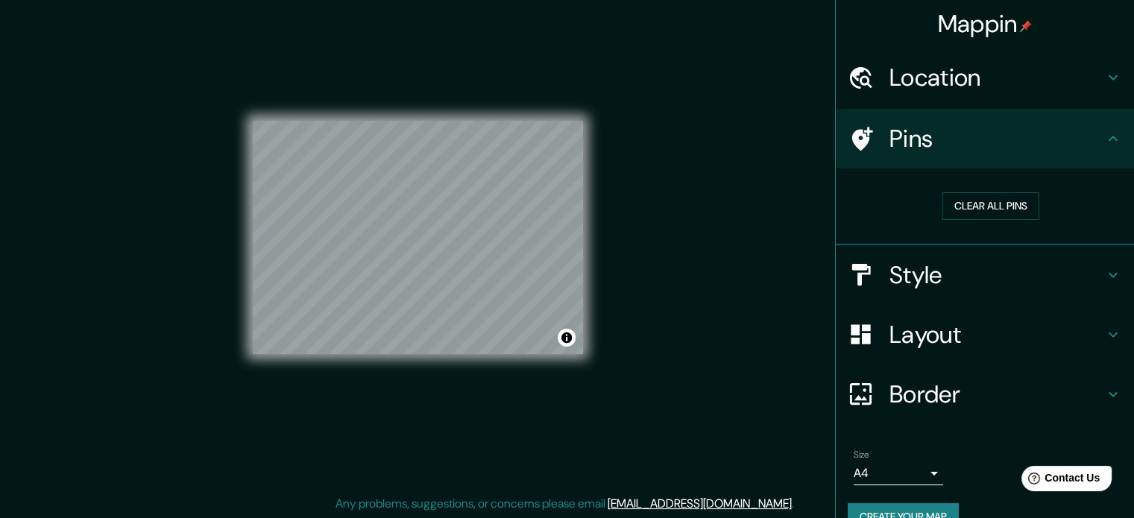
click at [982, 274] on h4 "Style" at bounding box center [996, 275] width 215 height 30
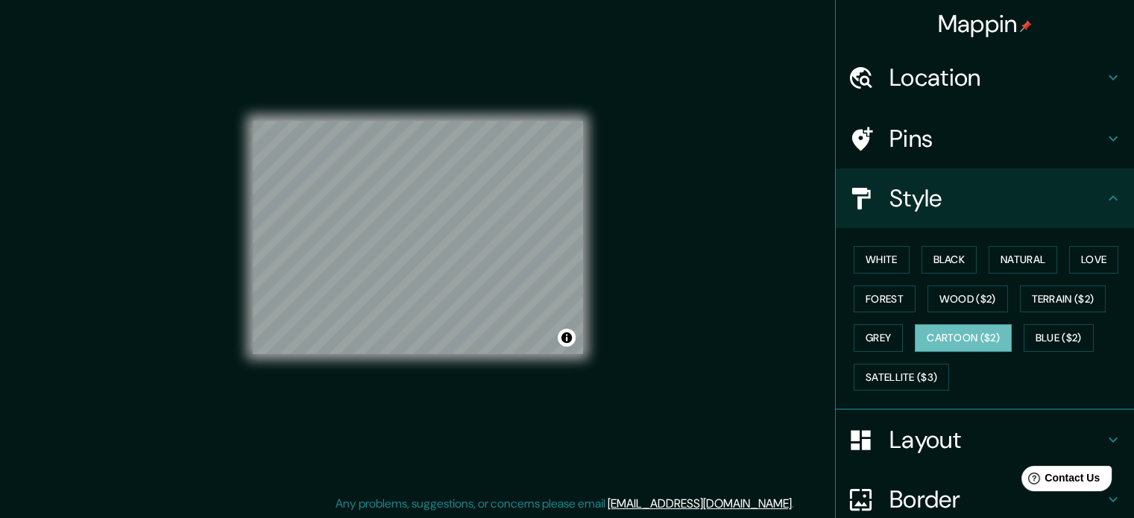
click at [969, 208] on h4 "Style" at bounding box center [996, 198] width 215 height 30
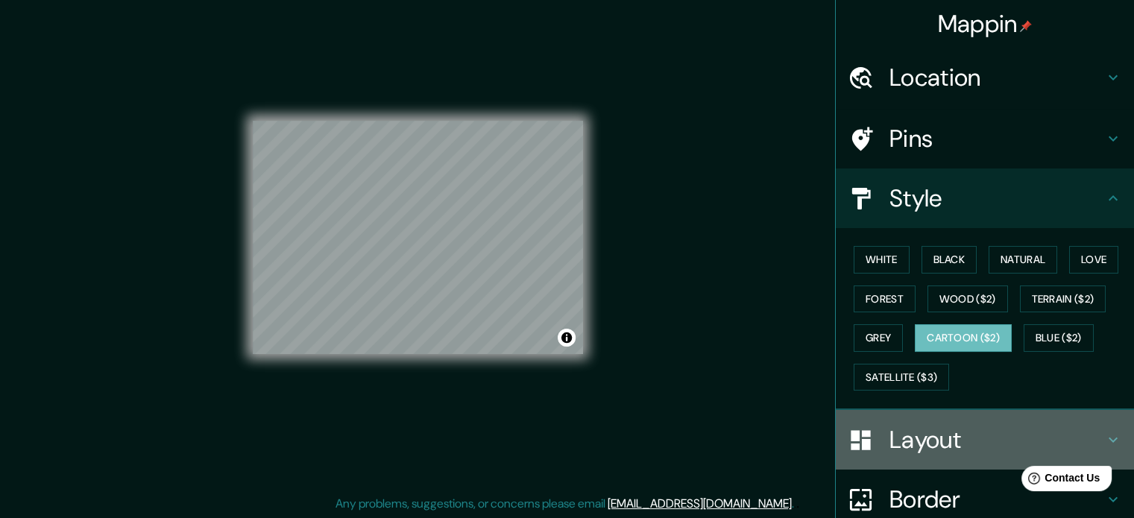
click at [964, 425] on h4 "Layout" at bounding box center [996, 440] width 215 height 30
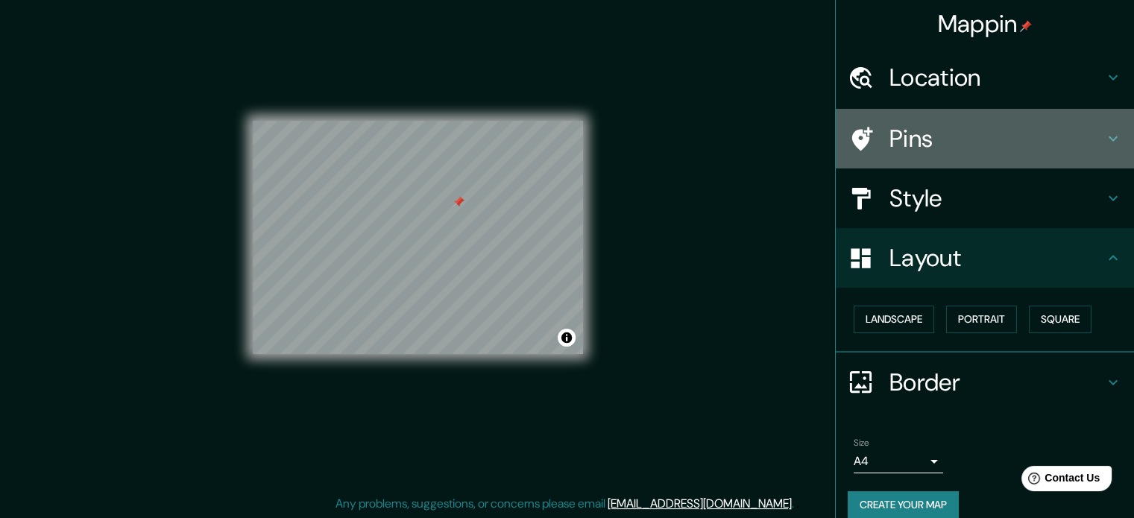
click at [936, 145] on h4 "Pins" at bounding box center [996, 139] width 215 height 30
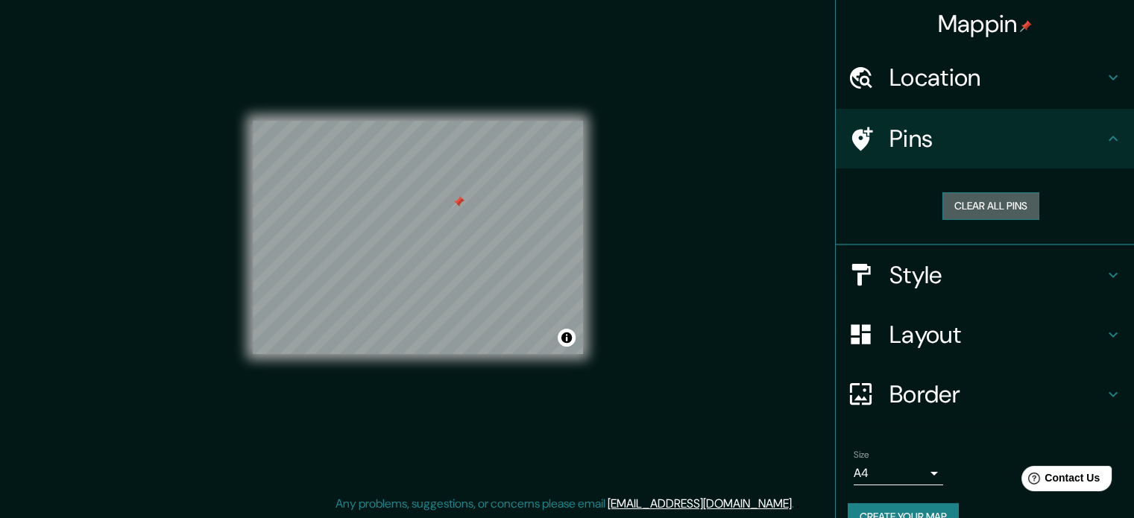
click at [943, 195] on button "Clear all pins" at bounding box center [990, 206] width 97 height 28
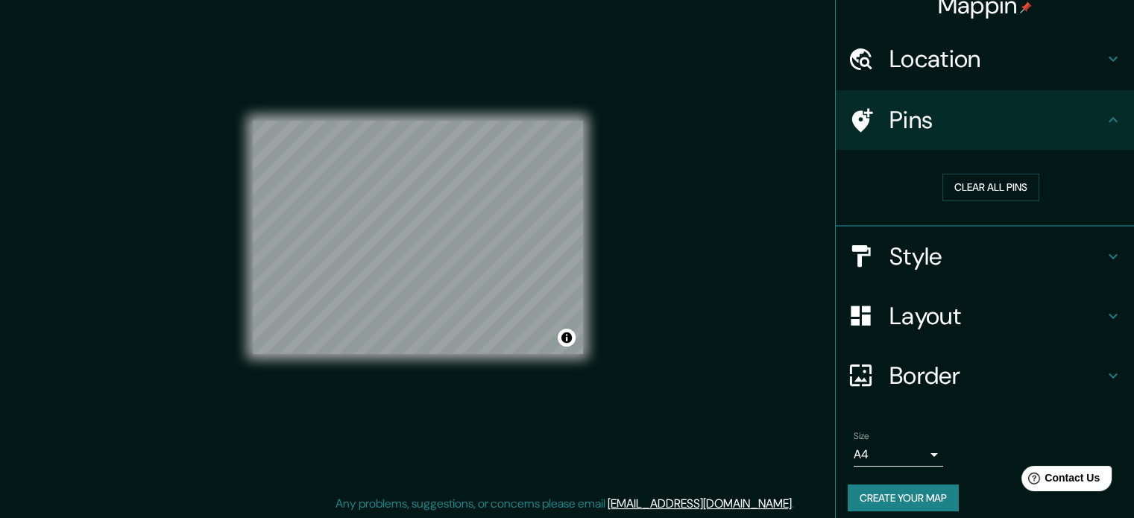
scroll to position [28, 0]
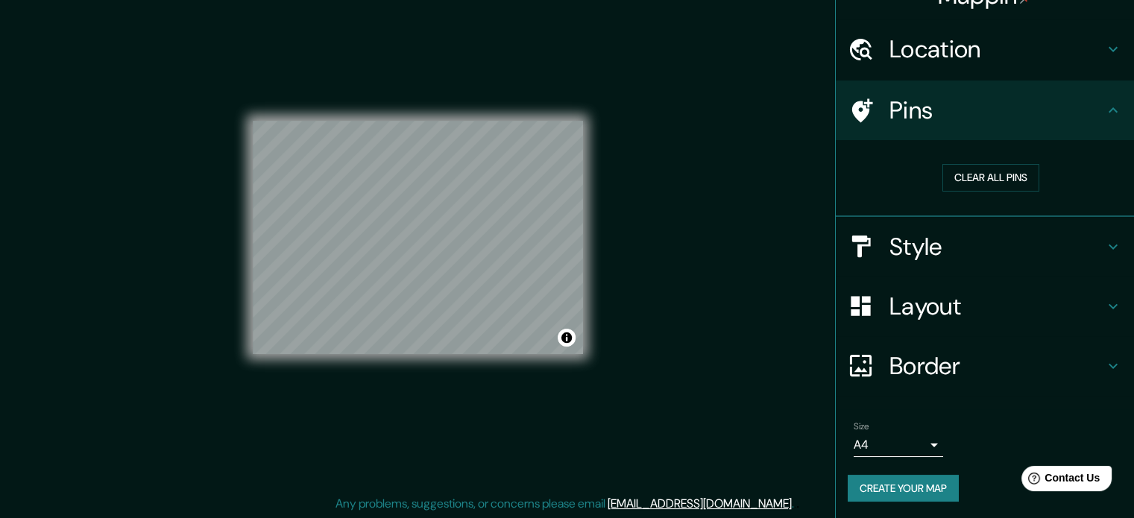
click at [960, 263] on div "Style" at bounding box center [984, 247] width 298 height 60
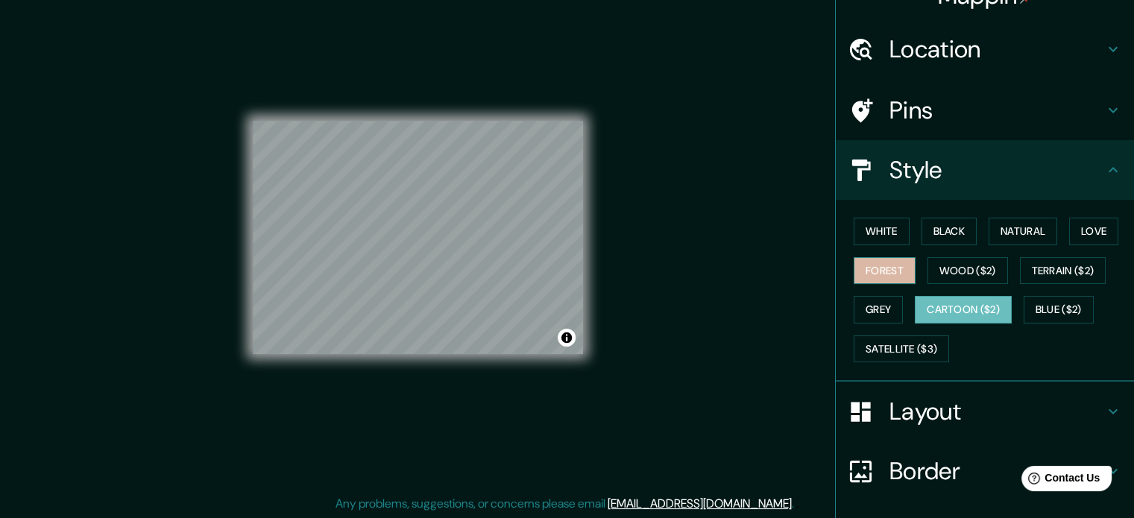
click at [870, 266] on button "Forest" at bounding box center [884, 271] width 62 height 28
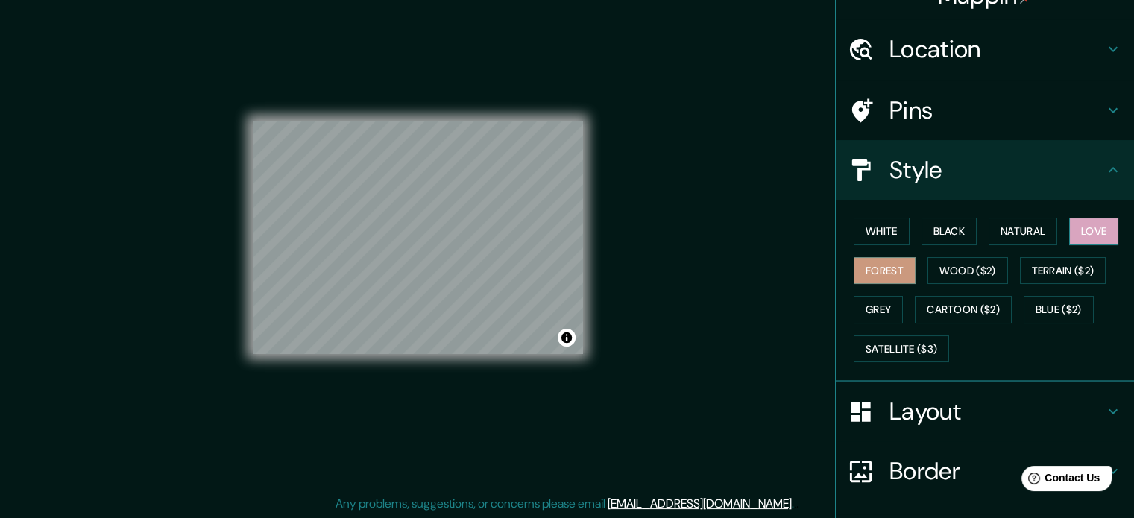
click at [1083, 225] on button "Love" at bounding box center [1093, 232] width 49 height 28
click at [1032, 232] on button "Natural" at bounding box center [1022, 232] width 69 height 28
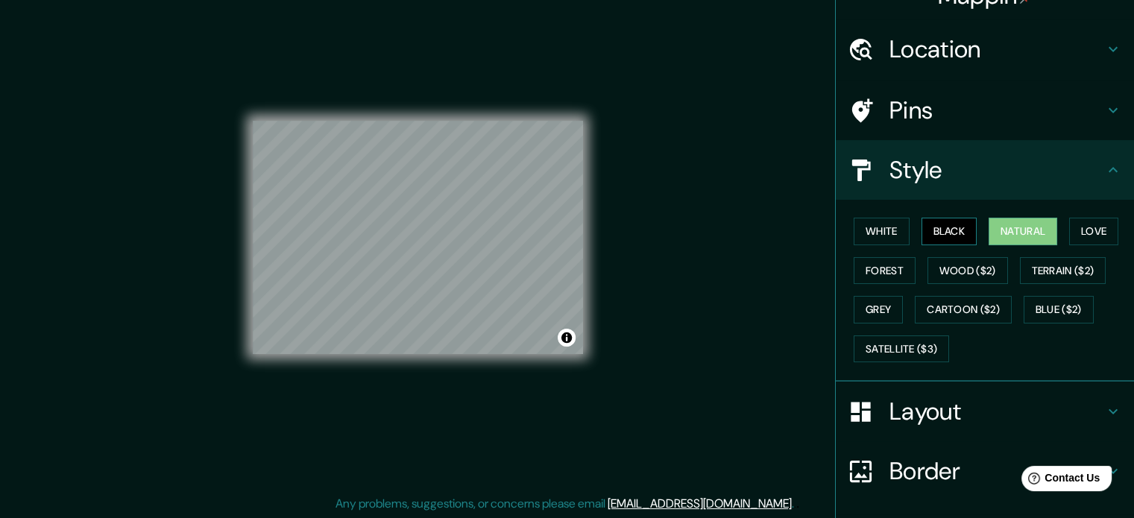
click at [958, 235] on button "Black" at bounding box center [949, 232] width 56 height 28
click at [904, 233] on div "White Black Natural Love Forest Wood ($2) Terrain ($2) Grey Cartoon ($2) Blue (…" at bounding box center [990, 290] width 286 height 156
click at [859, 238] on button "White" at bounding box center [881, 232] width 56 height 28
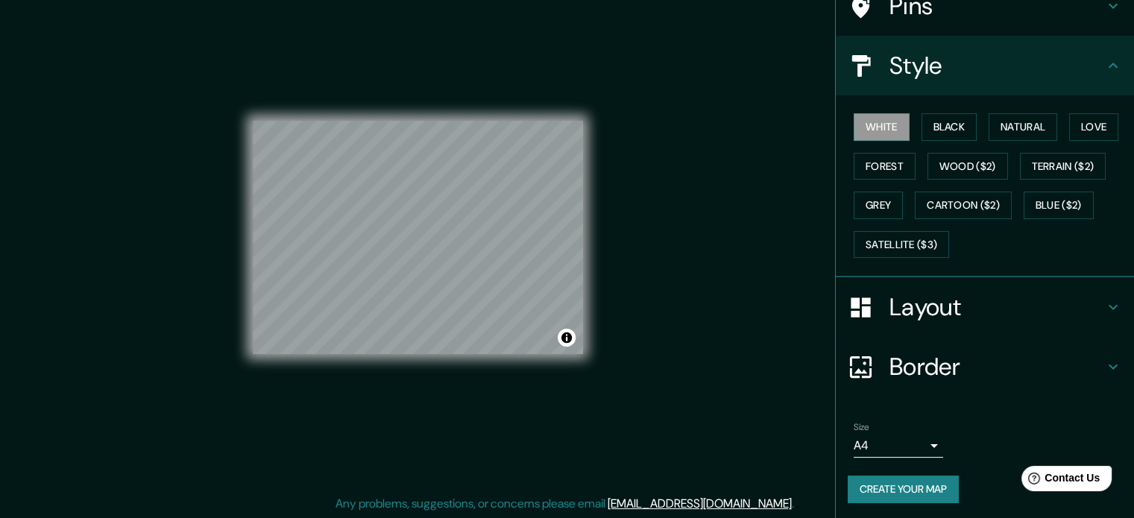
click at [946, 370] on h4 "Border" at bounding box center [996, 367] width 215 height 30
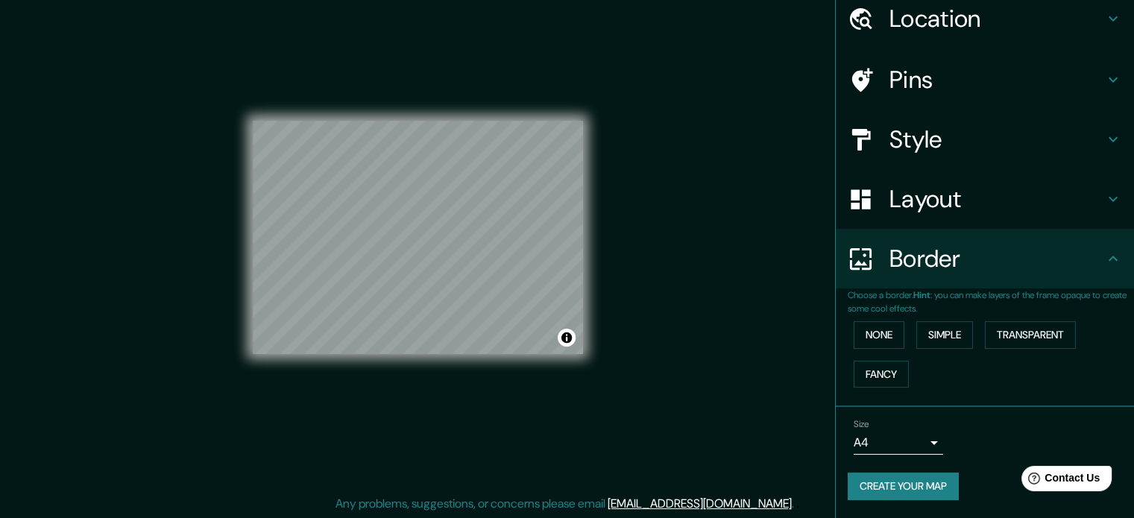
scroll to position [57, 0]
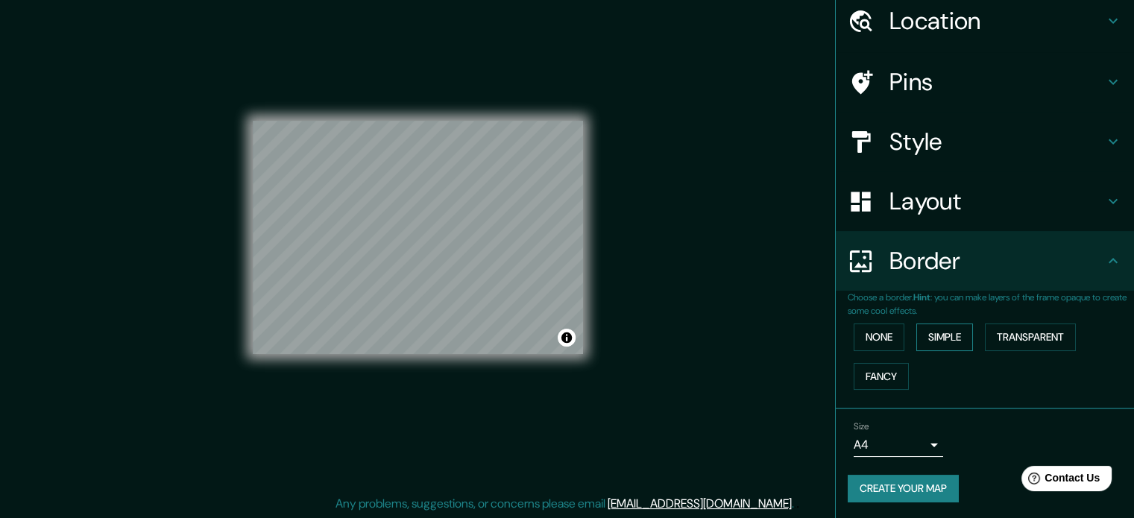
click at [935, 341] on button "Simple" at bounding box center [944, 337] width 57 height 28
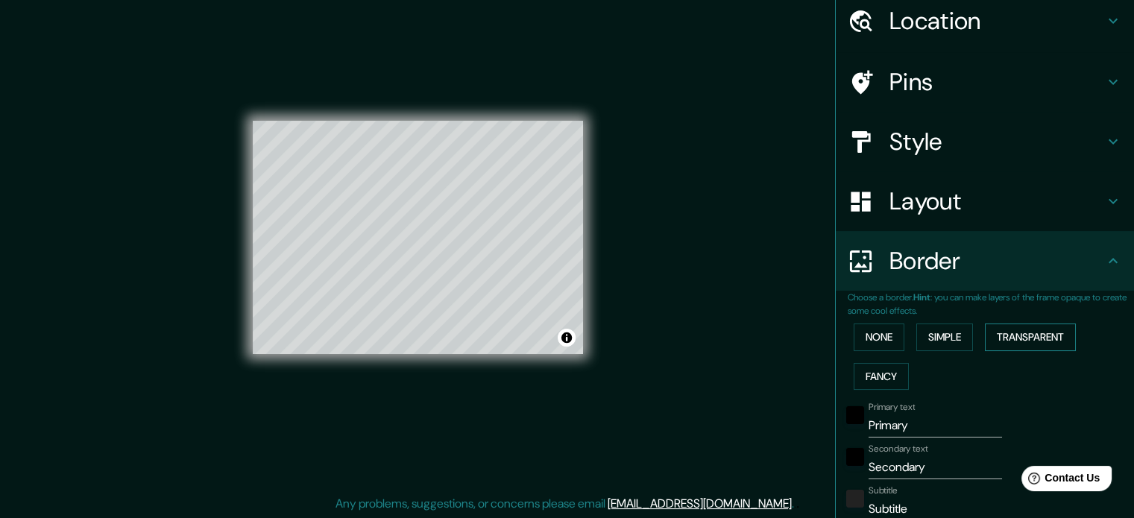
click at [1015, 331] on button "Transparent" at bounding box center [1029, 337] width 91 height 28
click at [867, 376] on button "Fancy" at bounding box center [880, 377] width 55 height 28
click at [919, 328] on button "Simple" at bounding box center [944, 337] width 57 height 28
